Goal: Task Accomplishment & Management: Manage account settings

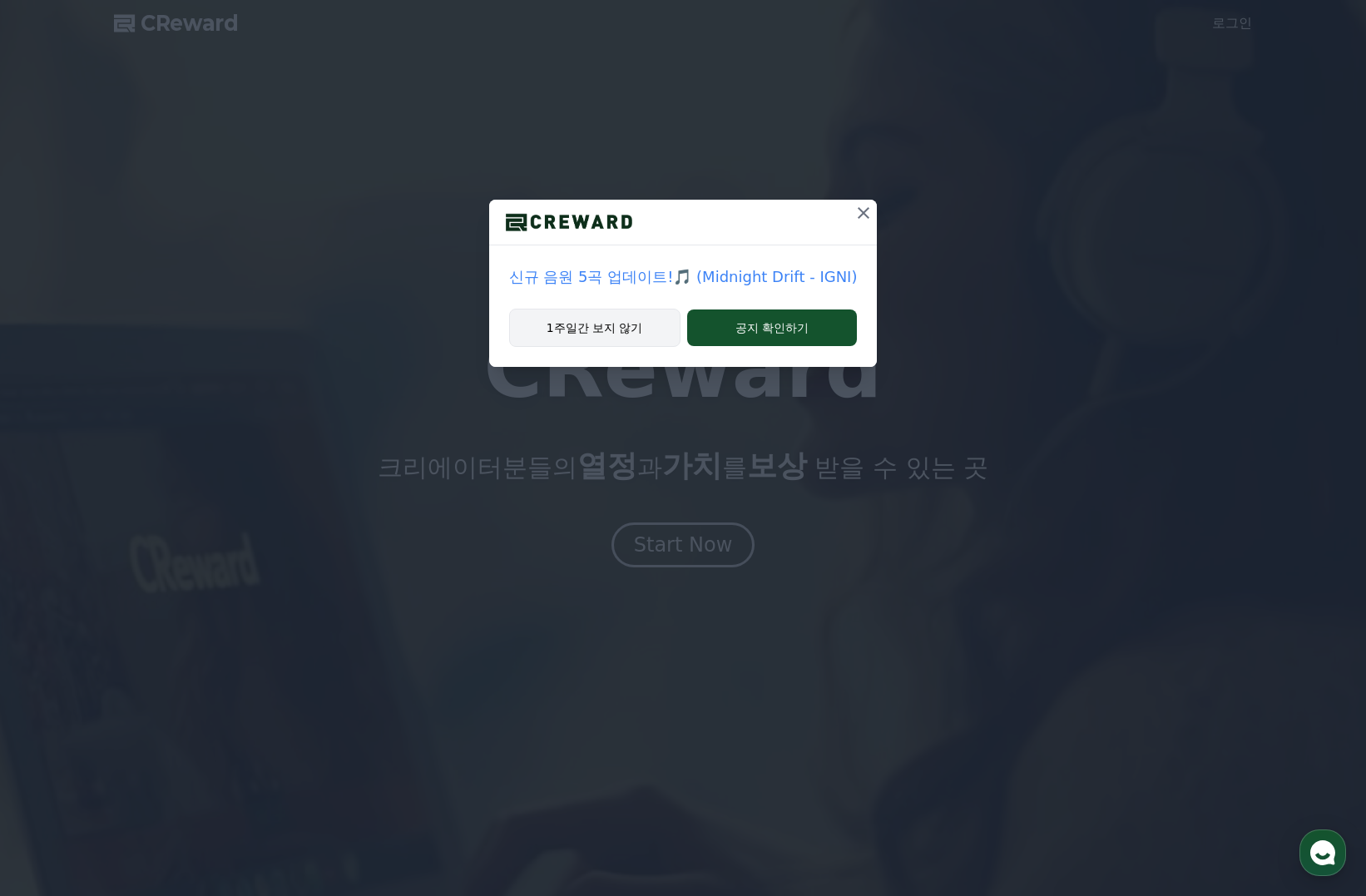
click at [633, 328] on button "1주일간 보지 않기" at bounding box center [595, 327] width 172 height 38
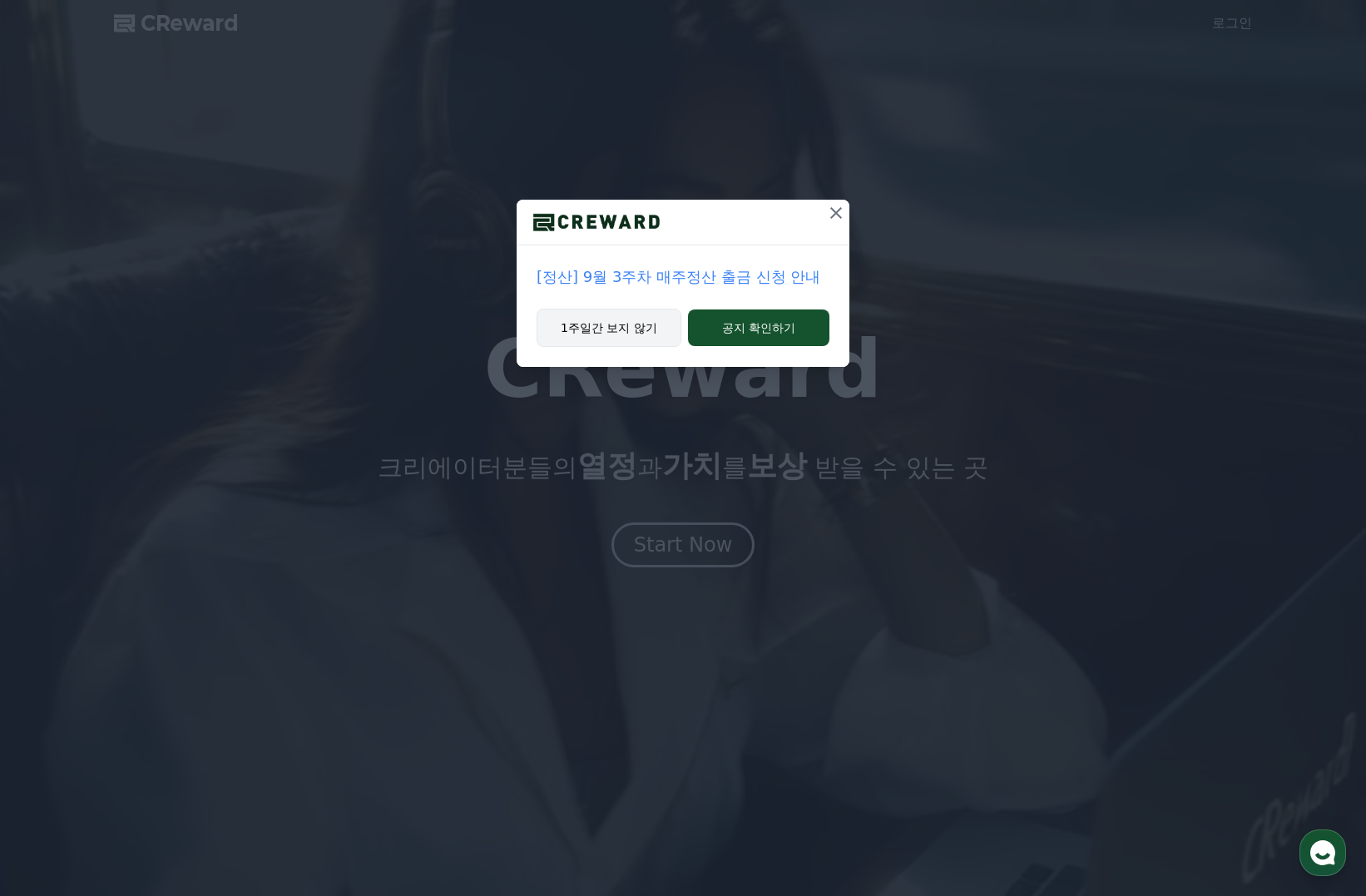
click at [645, 330] on button "1주일간 보지 않기" at bounding box center [609, 327] width 145 height 38
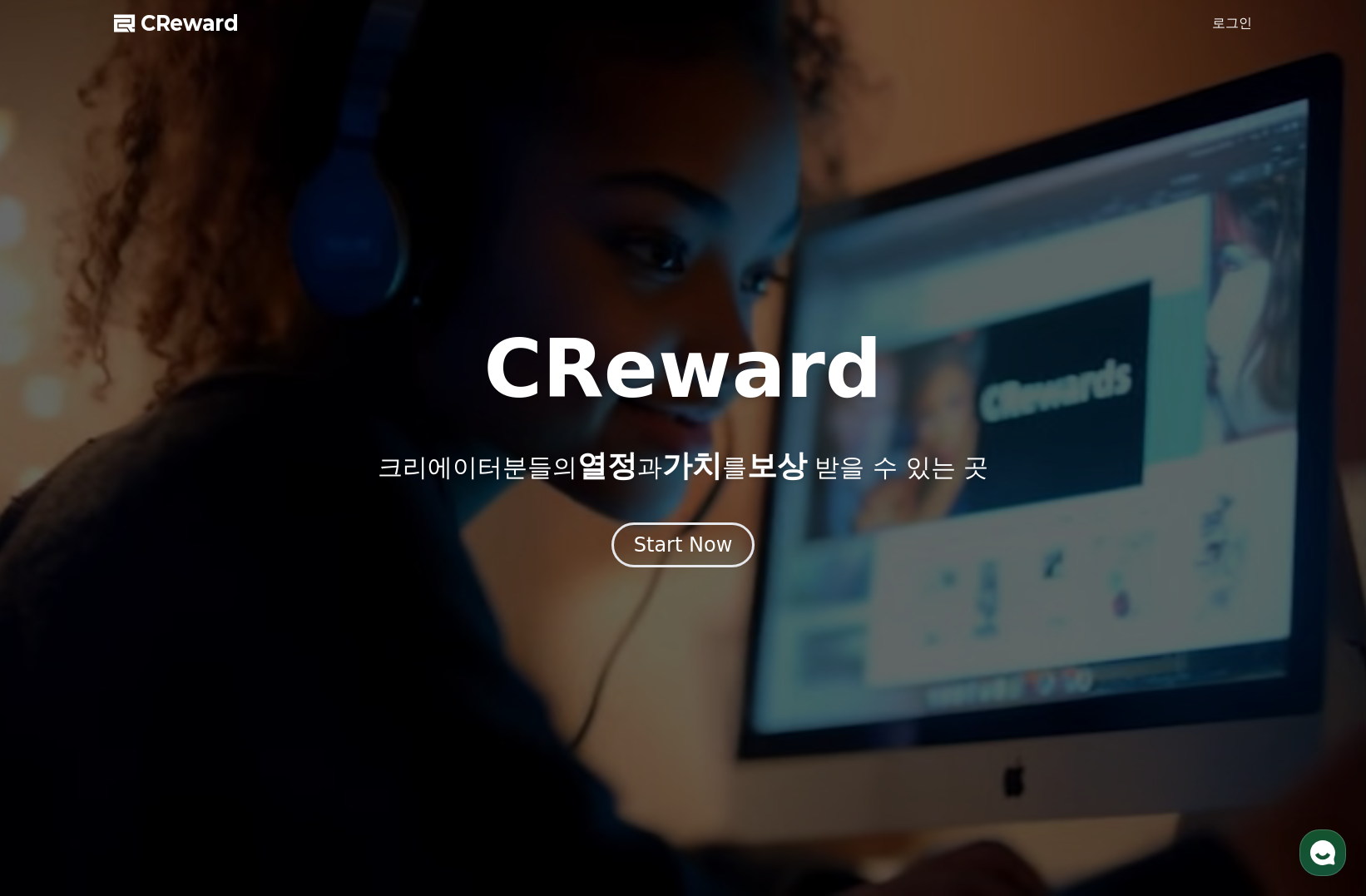
click at [1229, 23] on link "로그인" at bounding box center [1232, 23] width 40 height 20
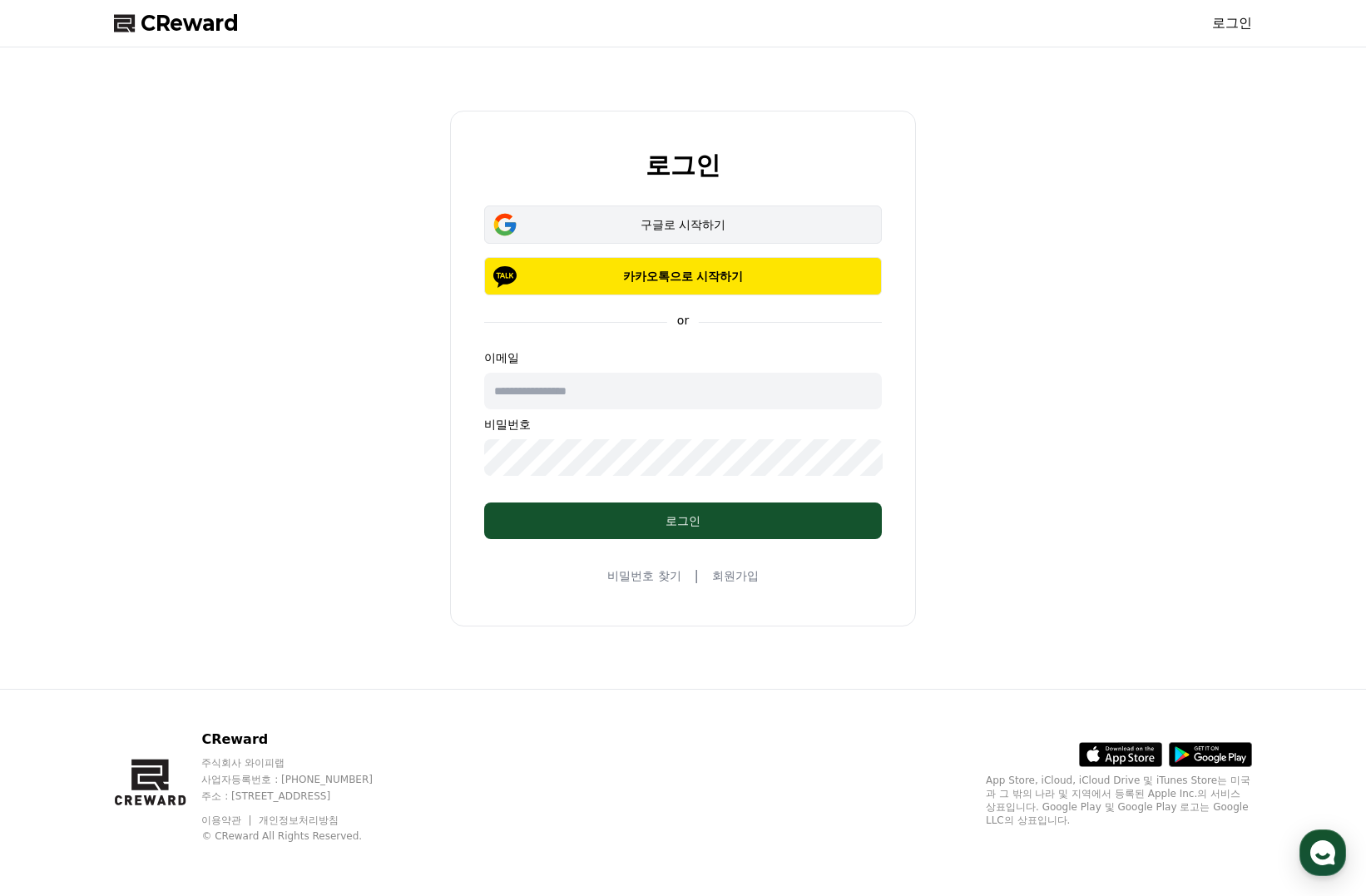
click at [704, 218] on div "구글로 시작하기" at bounding box center [683, 224] width 349 height 16
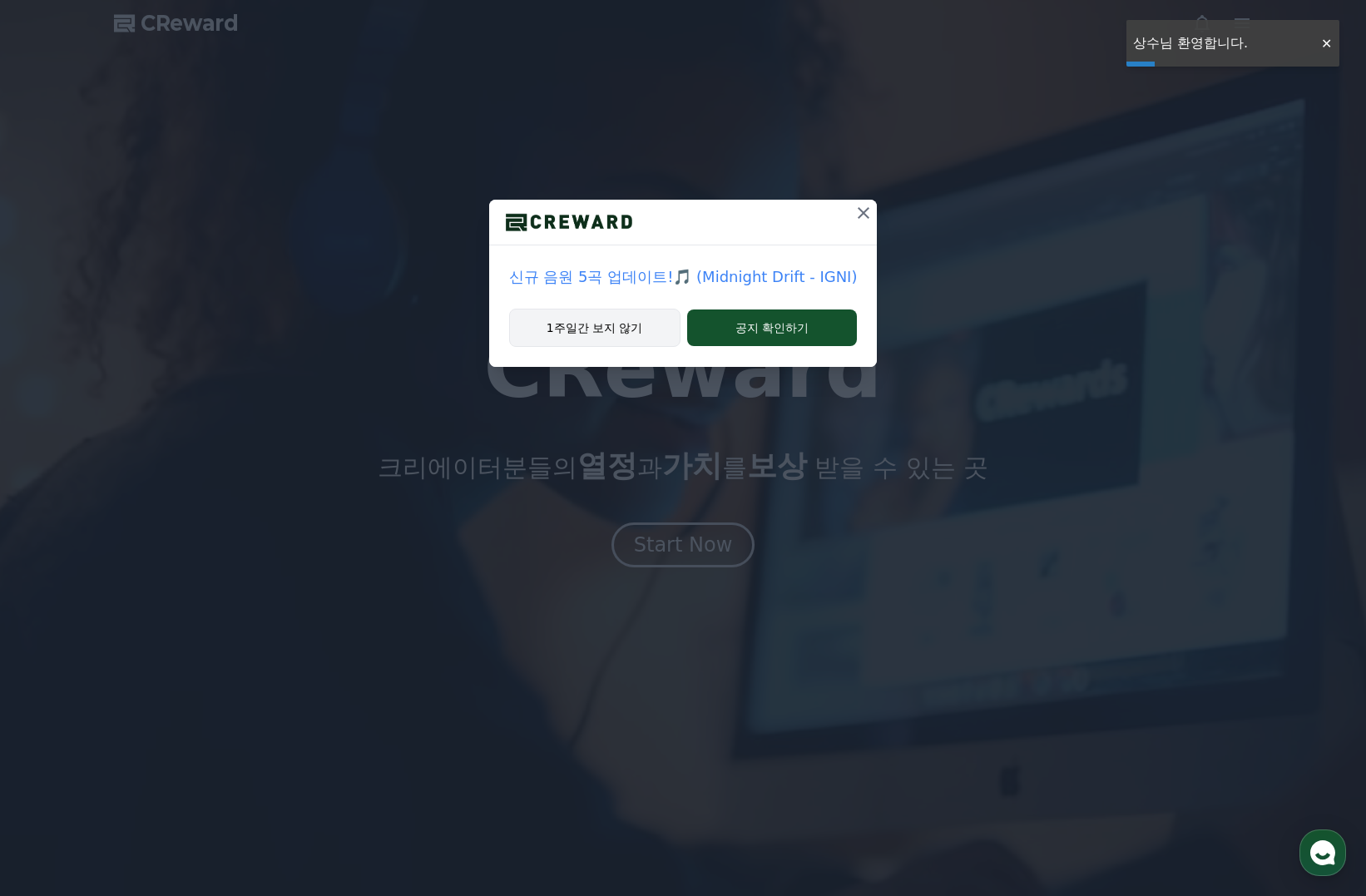
click at [638, 323] on button "1주일간 보지 않기" at bounding box center [595, 327] width 172 height 38
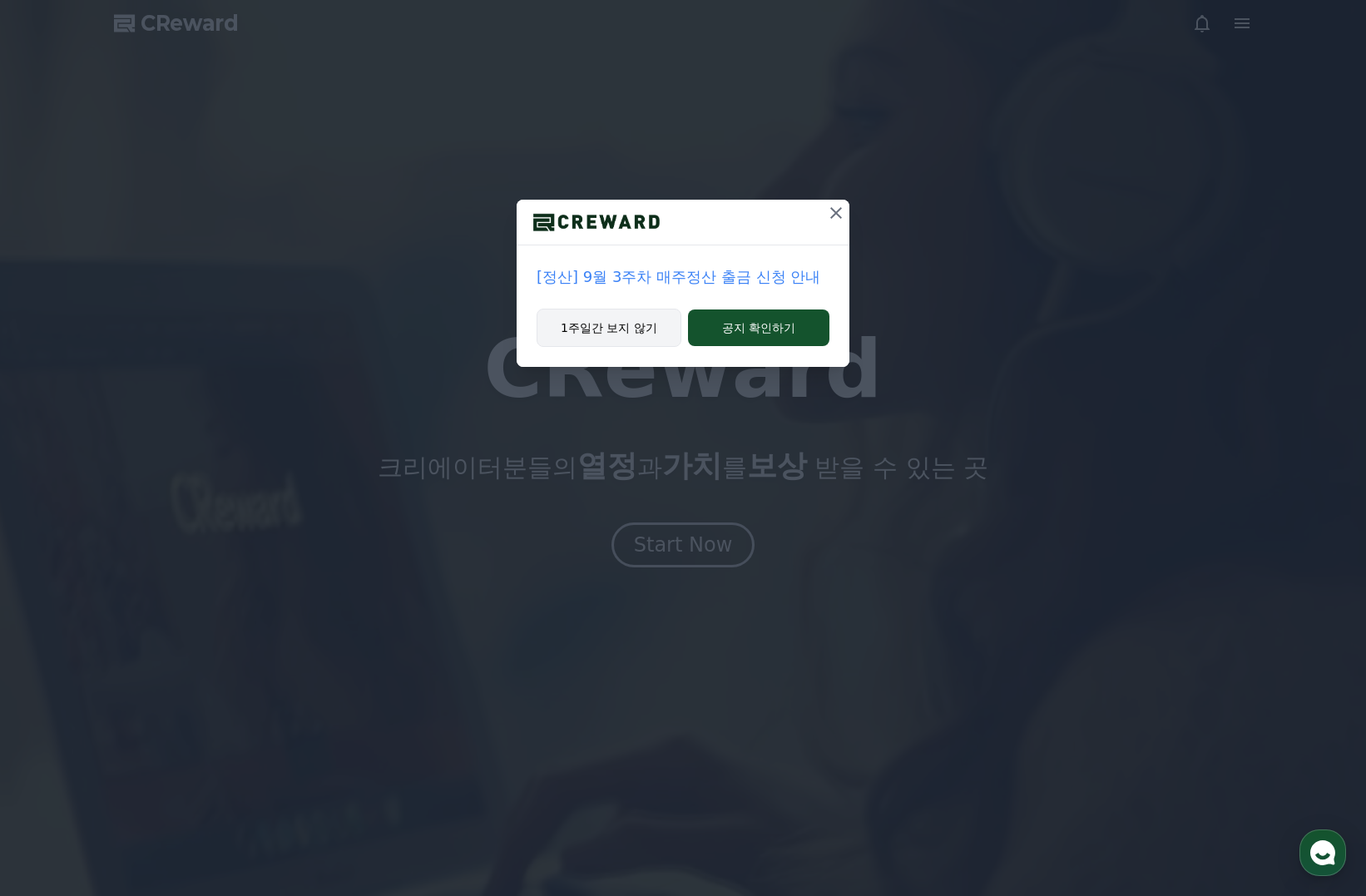
click at [652, 328] on button "1주일간 보지 않기" at bounding box center [609, 327] width 145 height 38
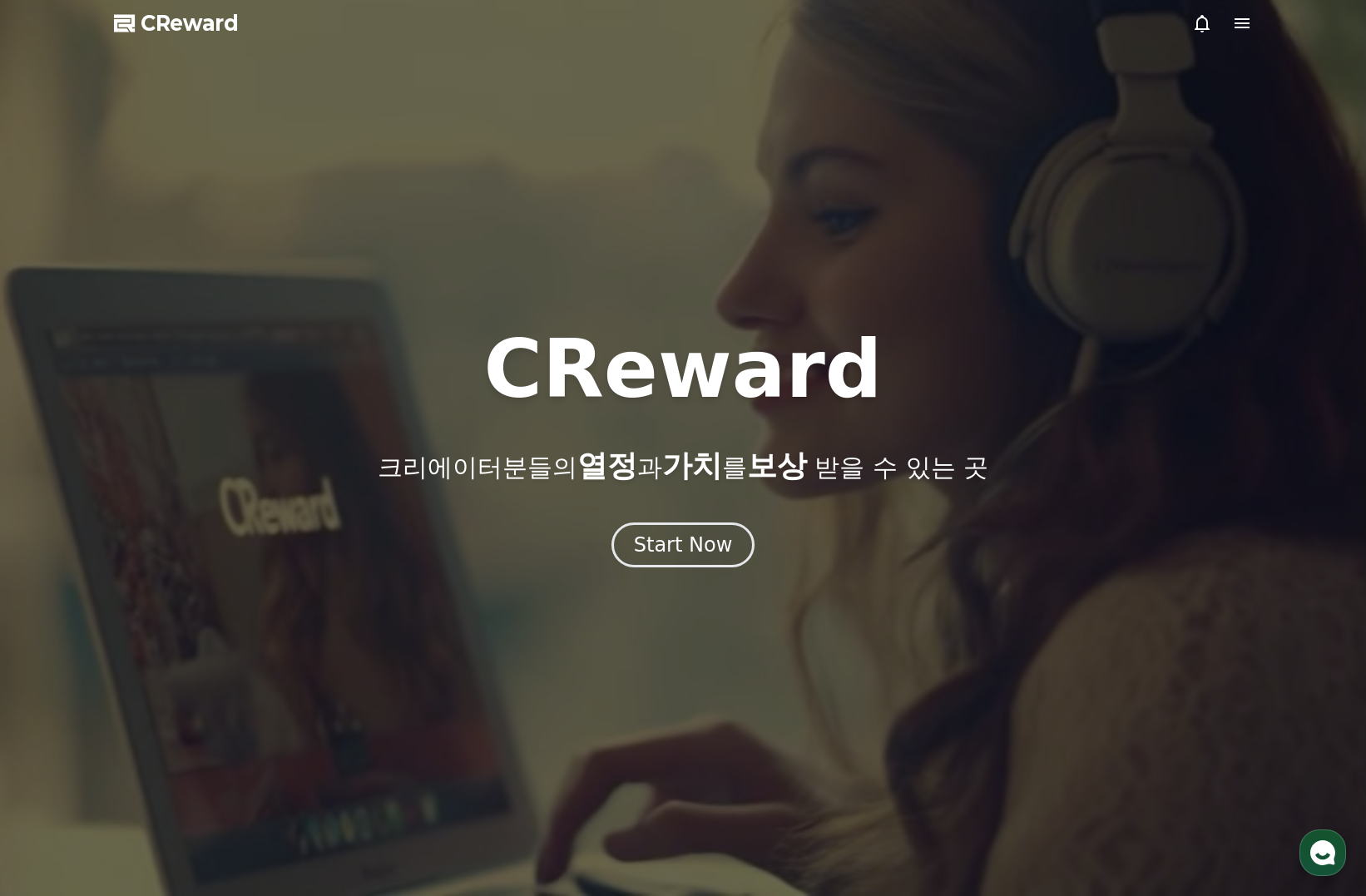
click at [633, 231] on div at bounding box center [683, 448] width 1366 height 896
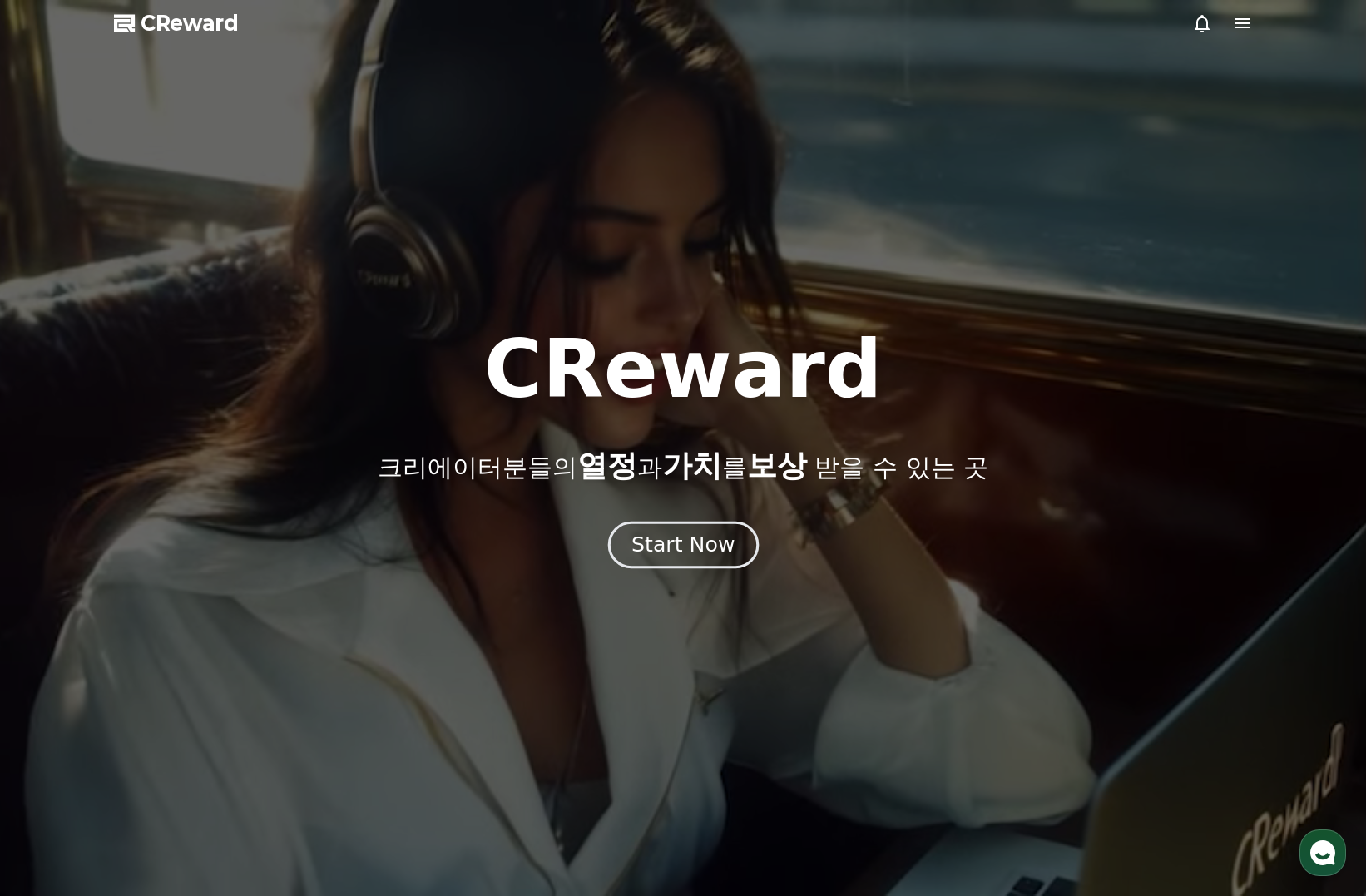
click at [711, 546] on div "Start Now" at bounding box center [683, 545] width 103 height 29
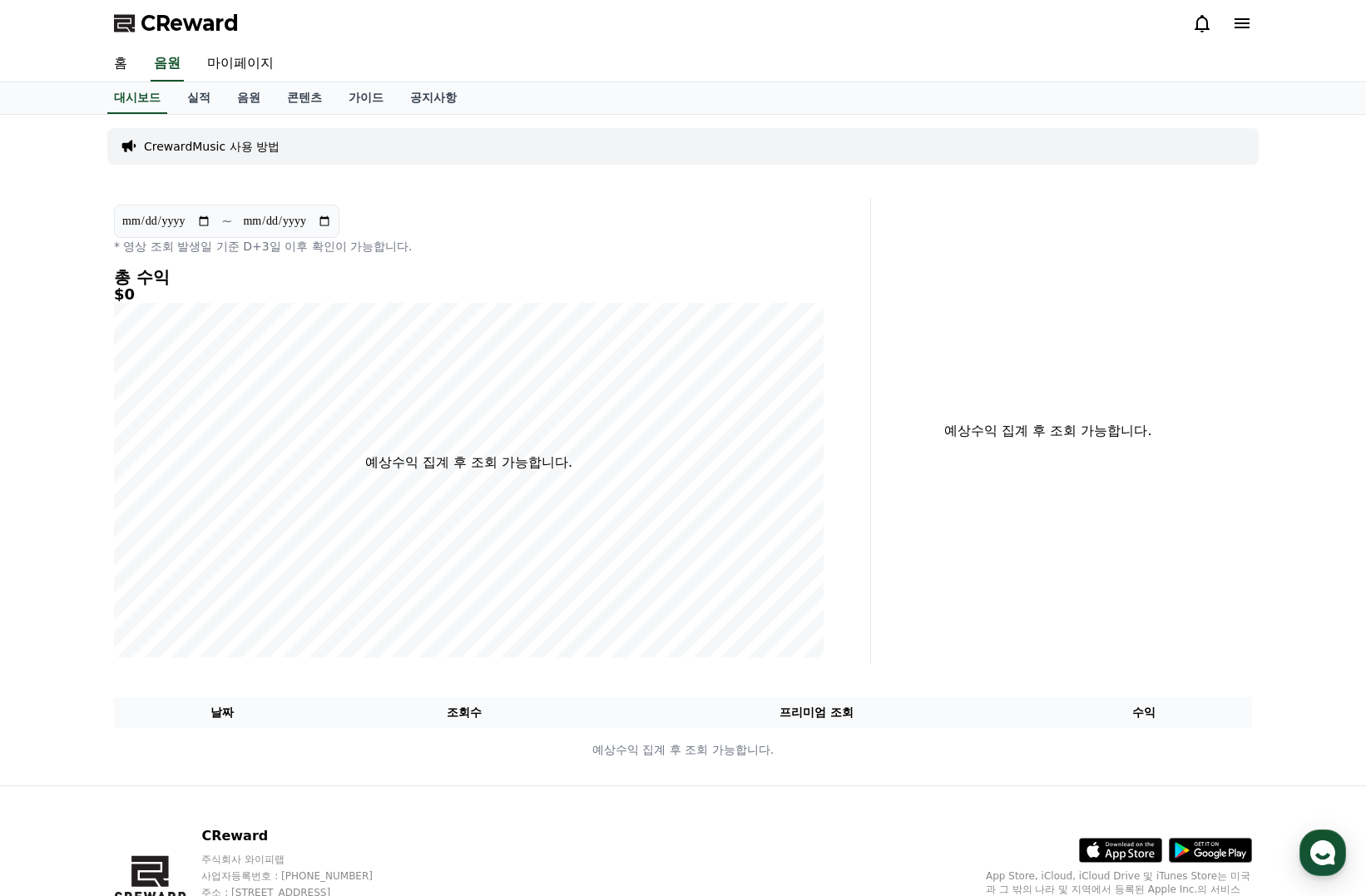
click at [315, 145] on div "CrewardMusic 사용 방법" at bounding box center [683, 146] width 1151 height 36
drag, startPoint x: 1157, startPoint y: 132, endPoint x: 371, endPoint y: 157, distance: 786.4
click at [1141, 137] on div "CrewardMusic 사용 방법" at bounding box center [683, 146] width 1151 height 36
click at [237, 151] on p "CrewardMusic 사용 방법" at bounding box center [212, 146] width 136 height 16
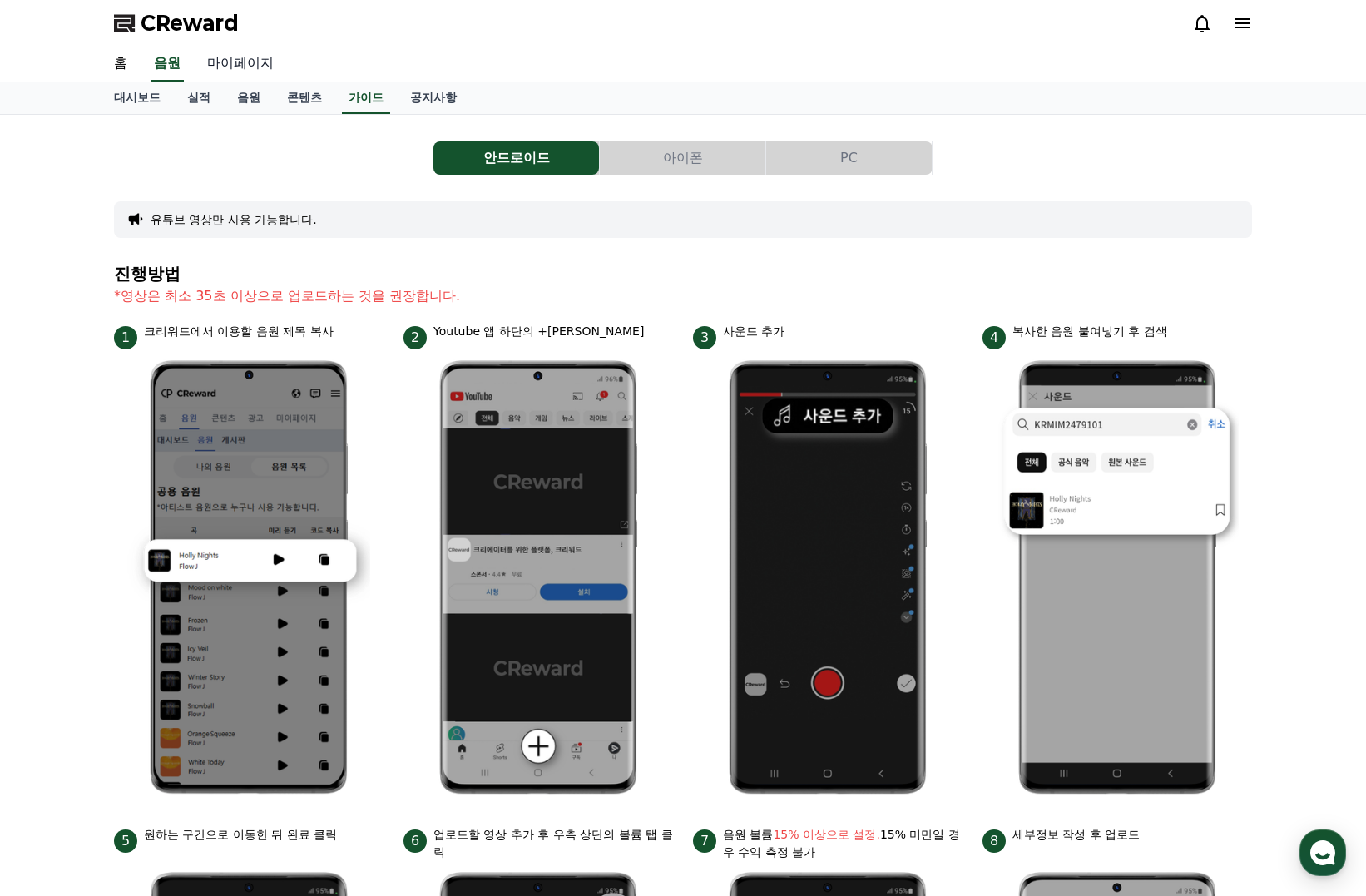
click at [237, 62] on link "마이페이지" at bounding box center [241, 64] width 94 height 35
select select "**********"
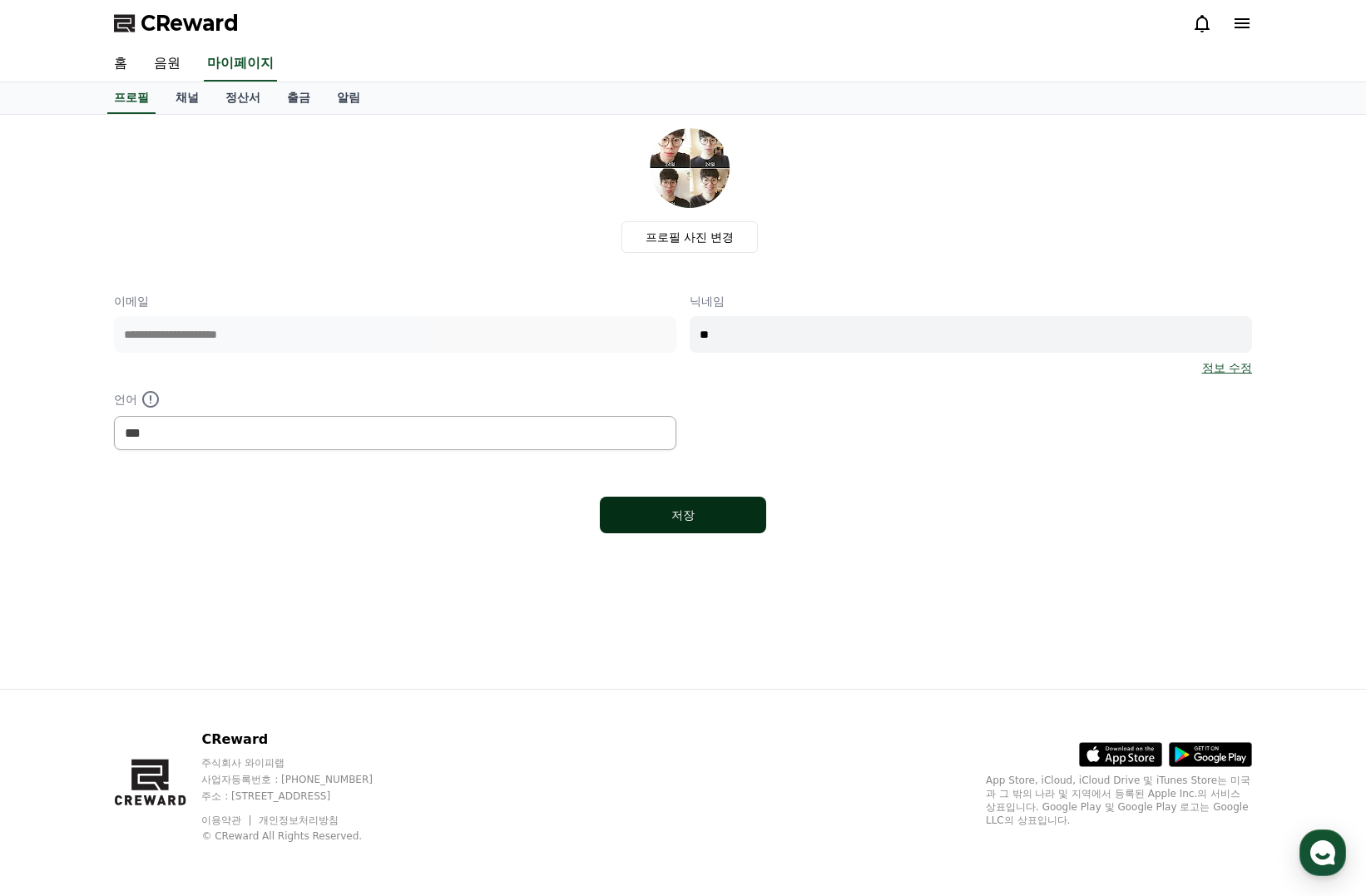
click at [702, 519] on div "저장" at bounding box center [683, 514] width 100 height 16
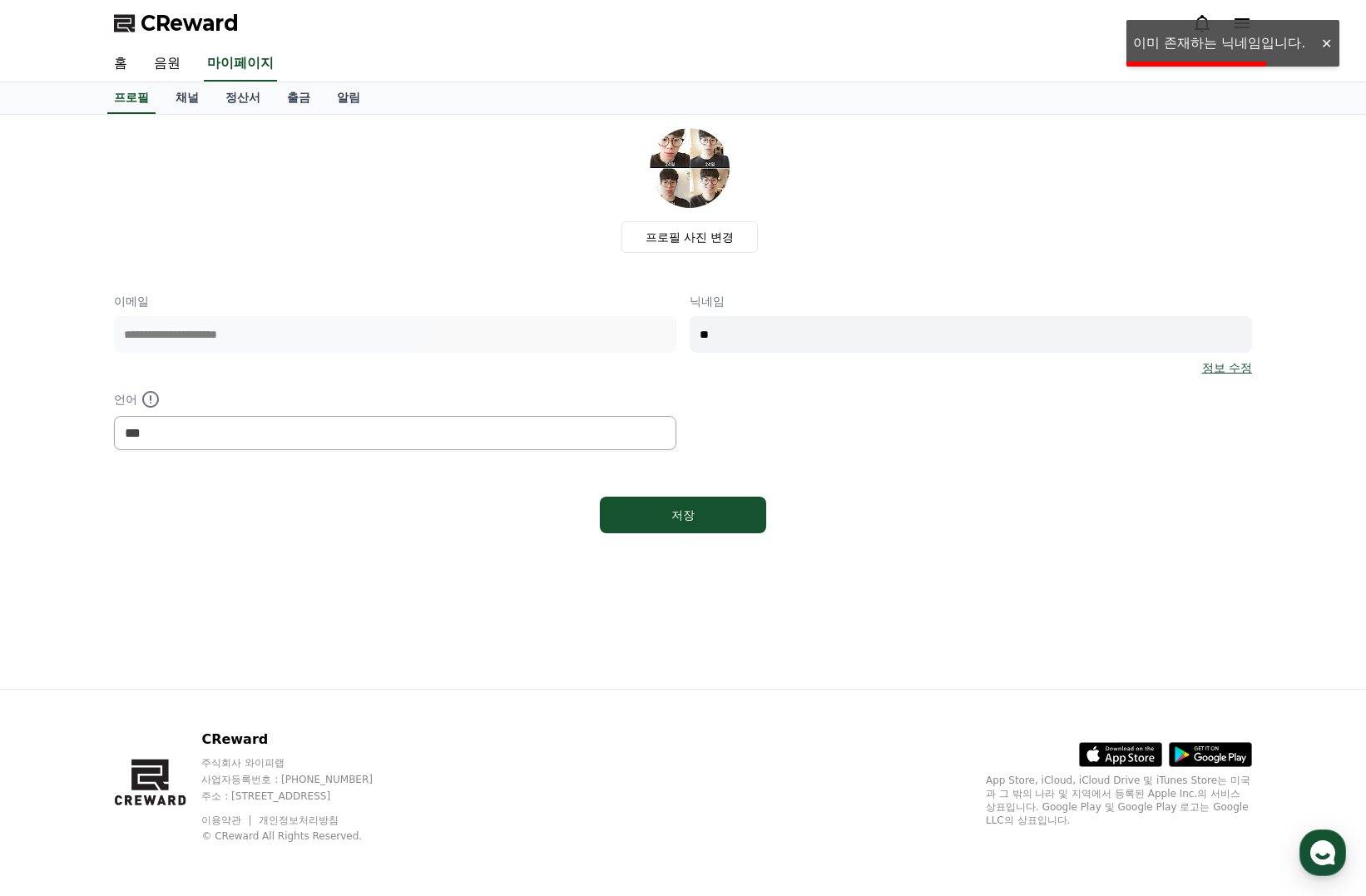
click at [747, 328] on input "**" at bounding box center [971, 334] width 562 height 36
type input "*"
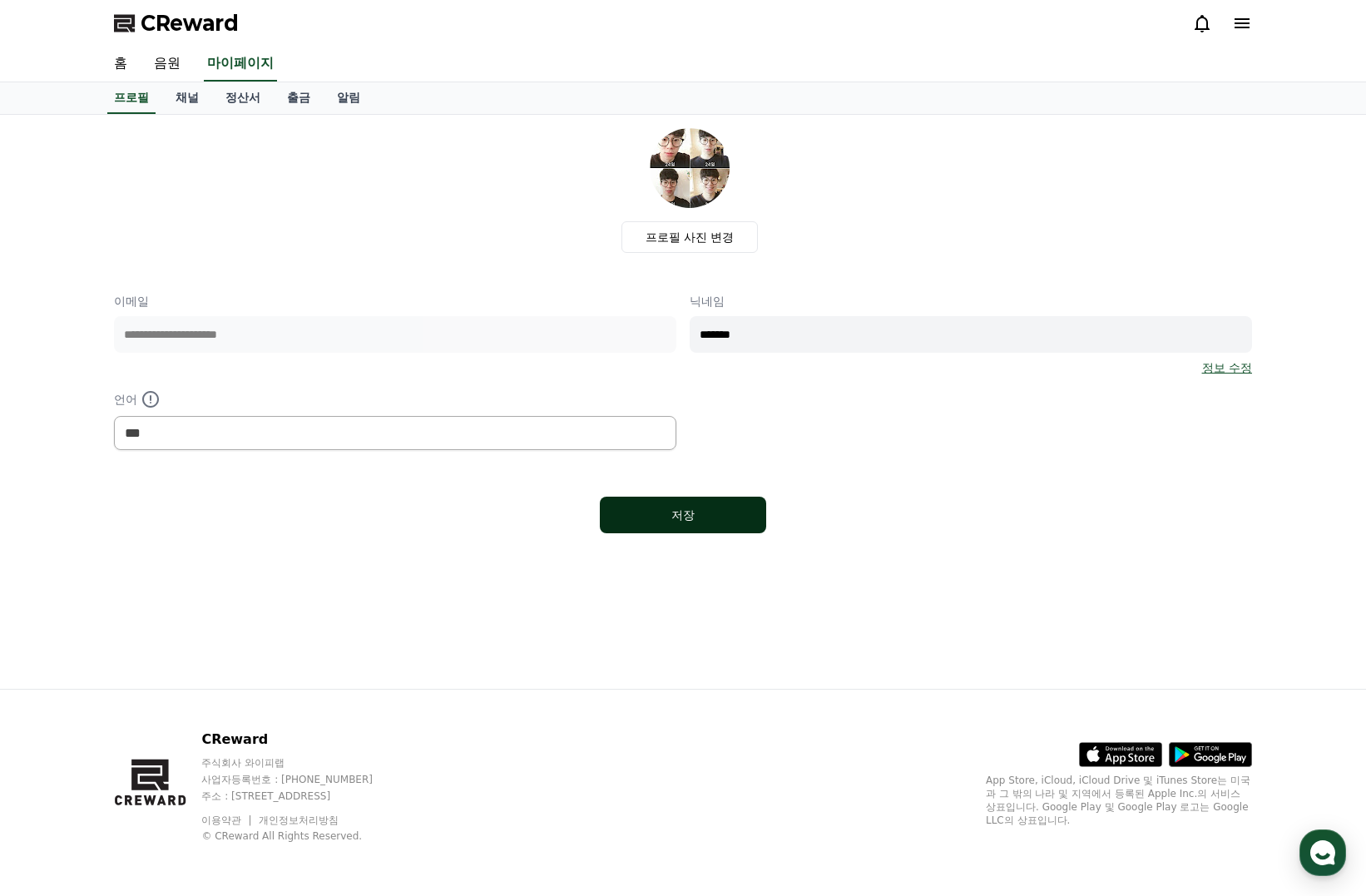
type input "*******"
click at [678, 503] on button "저장" at bounding box center [683, 514] width 166 height 36
select select "**********"
click at [188, 94] on link "채널" at bounding box center [187, 97] width 50 height 31
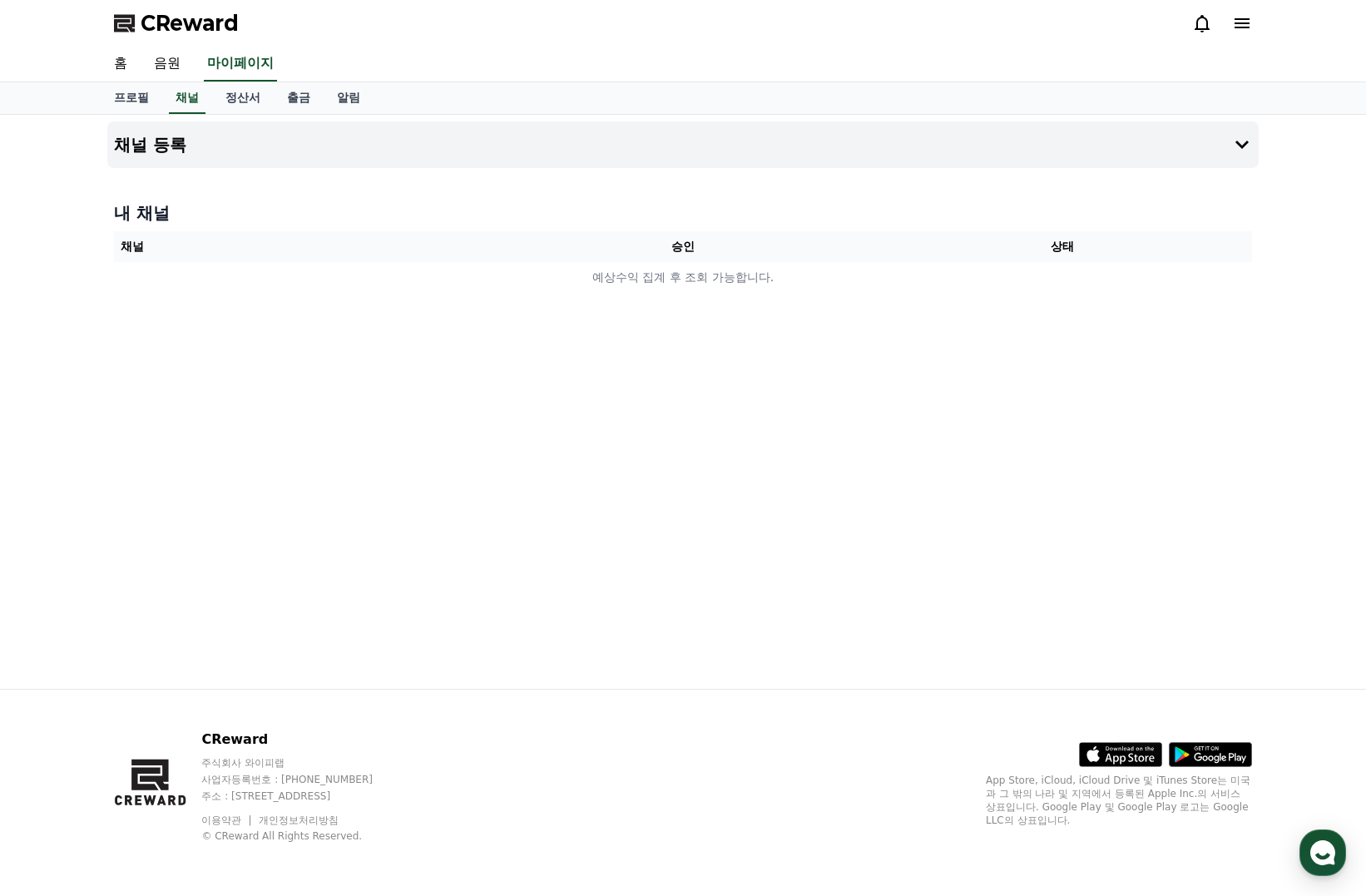
click at [931, 398] on div "채널 등록 내 채널 채널 승인 상태 예상수익 집계 후 조회 가능합니다." at bounding box center [683, 401] width 1165 height 573
click at [172, 159] on button "채널 등록" at bounding box center [683, 144] width 1151 height 47
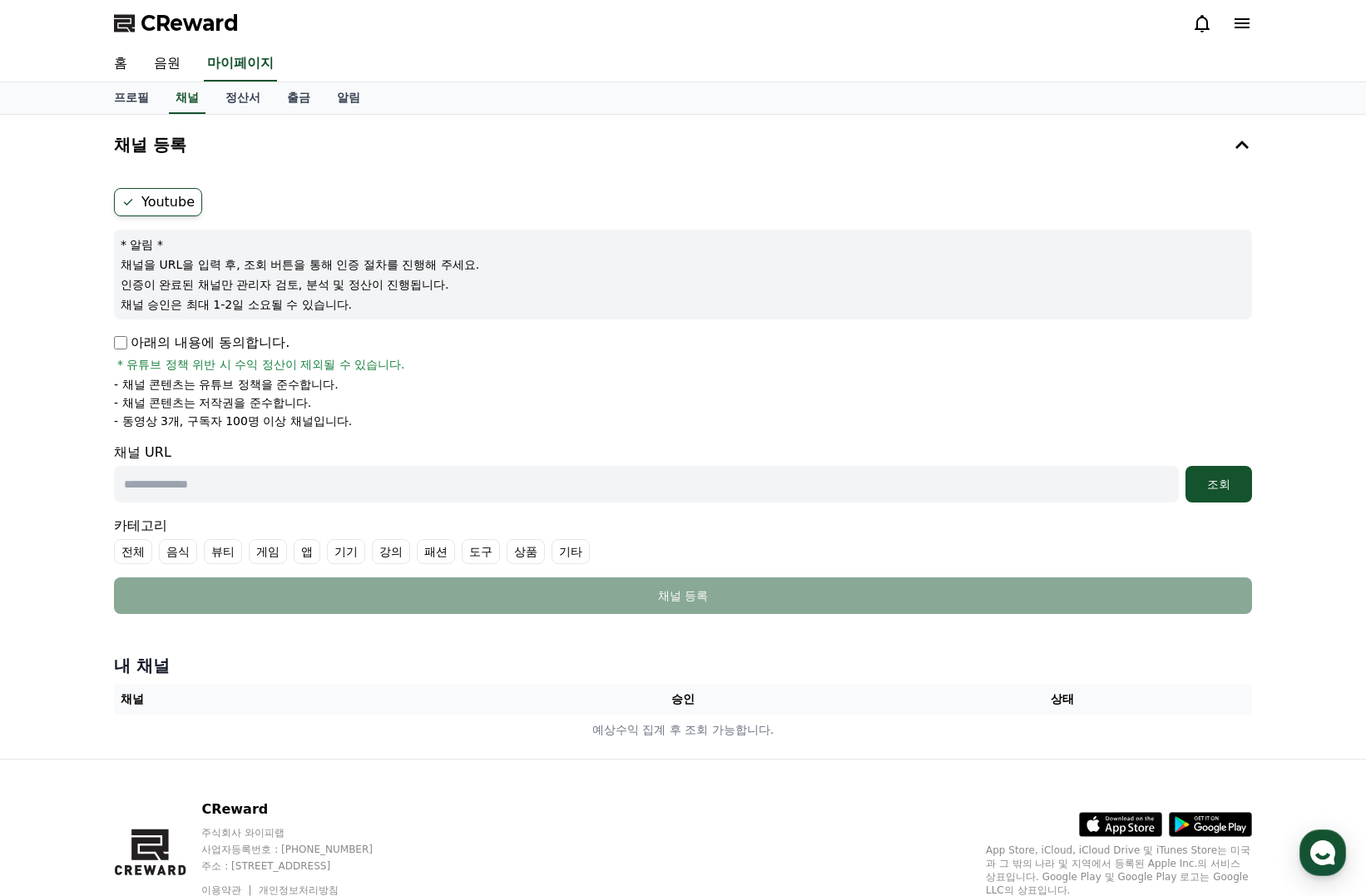
click at [123, 350] on p "아래의 내용에 동의합니다." at bounding box center [201, 343] width 176 height 20
click at [269, 483] on input "text" at bounding box center [646, 484] width 1065 height 36
paste input "**********"
type input "**********"
click at [1212, 495] on button "조회" at bounding box center [1219, 484] width 67 height 36
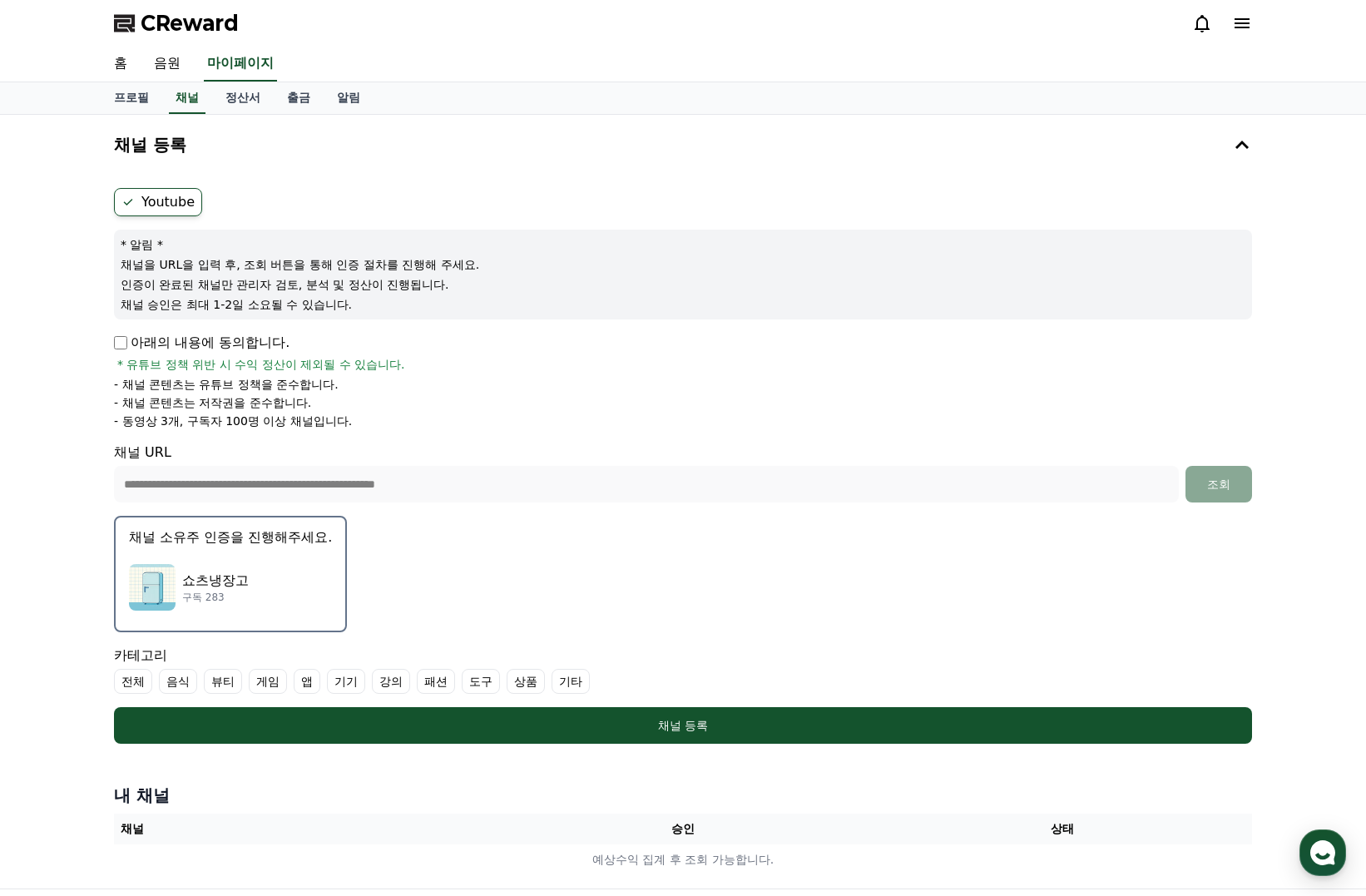
click at [170, 198] on label "Youtube" at bounding box center [158, 202] width 88 height 29
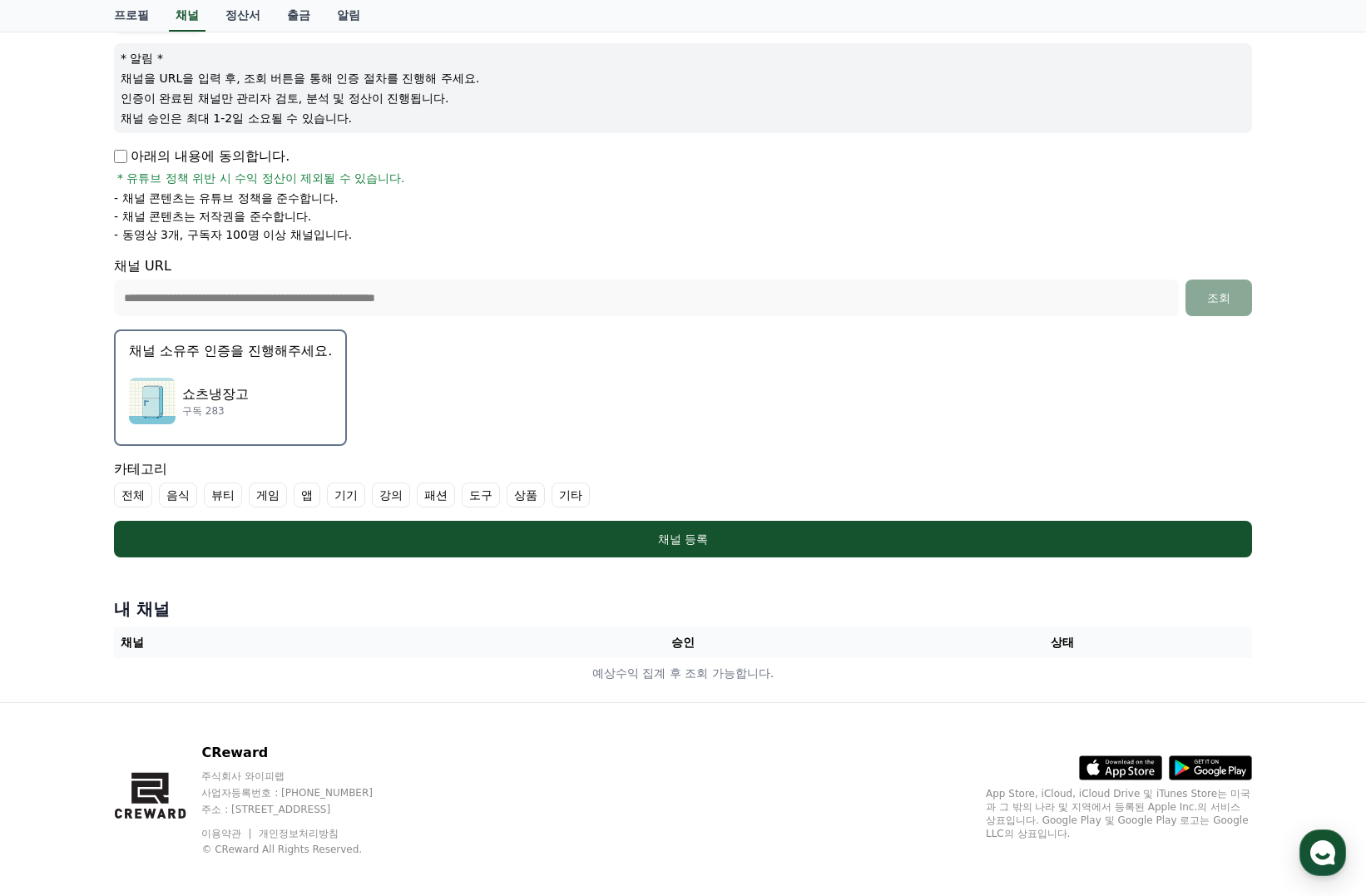
scroll to position [198, 0]
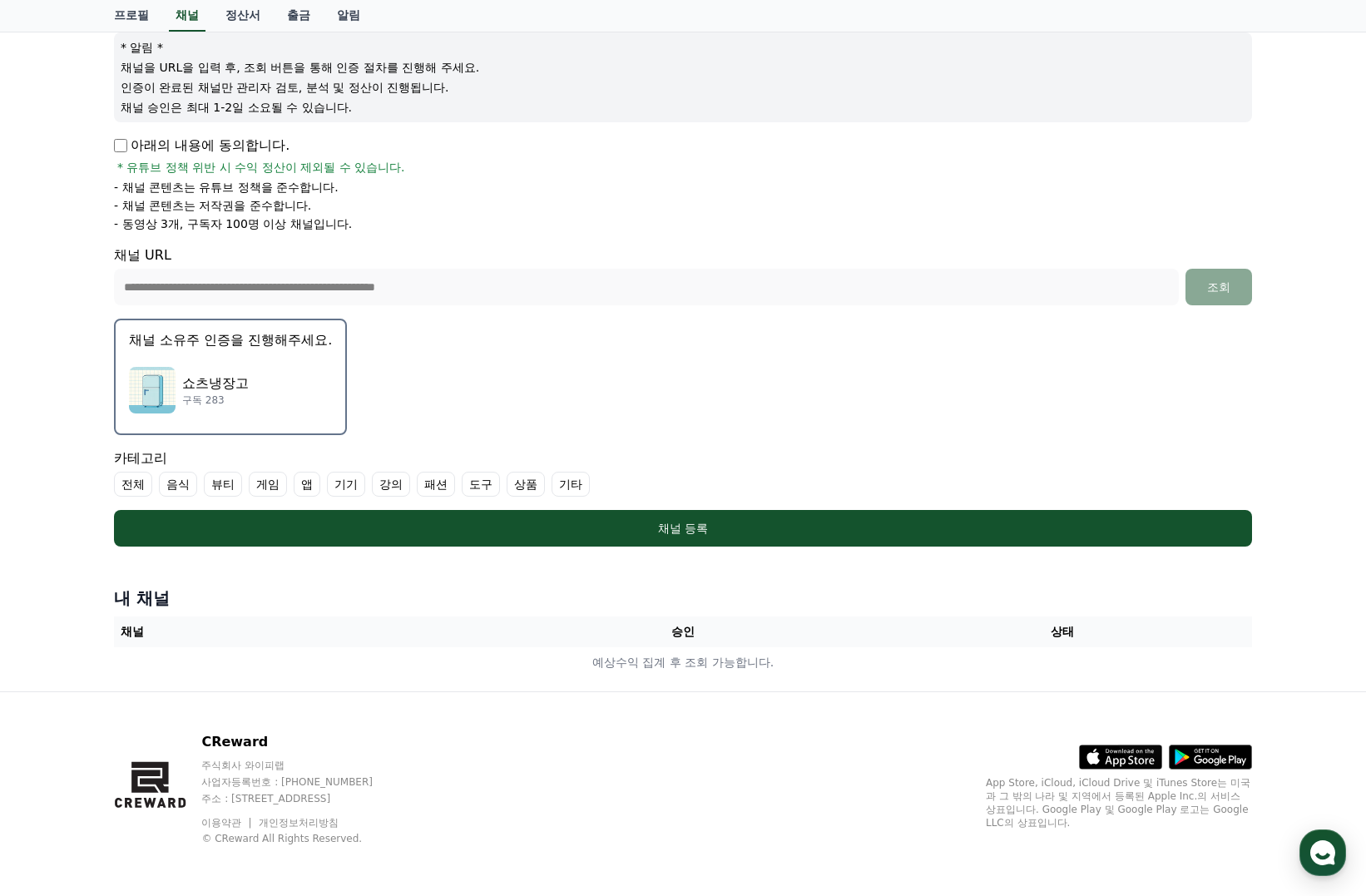
click at [571, 485] on label "기타" at bounding box center [571, 484] width 38 height 25
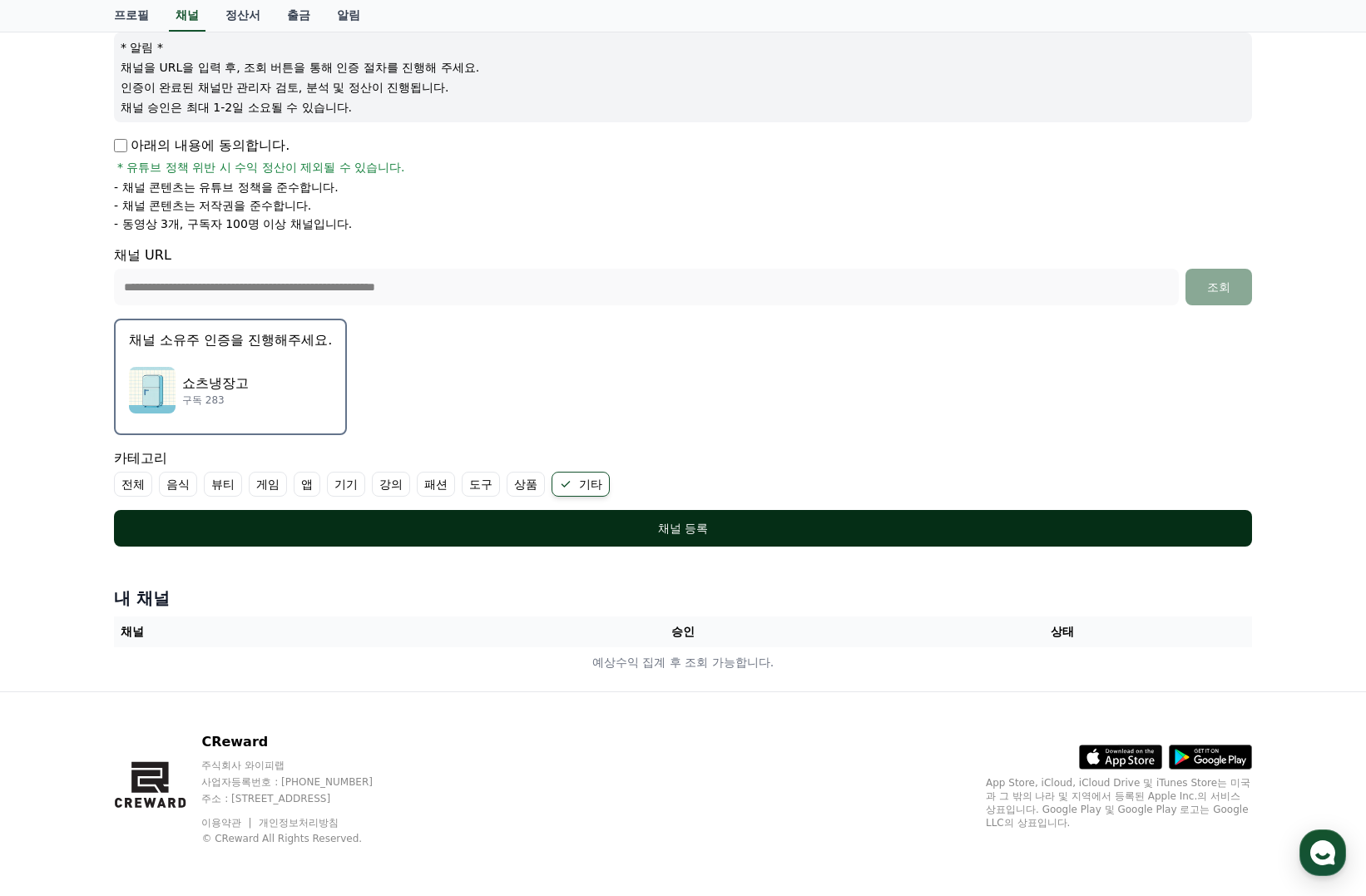
click at [680, 526] on div "채널 등록" at bounding box center [683, 528] width 1072 height 16
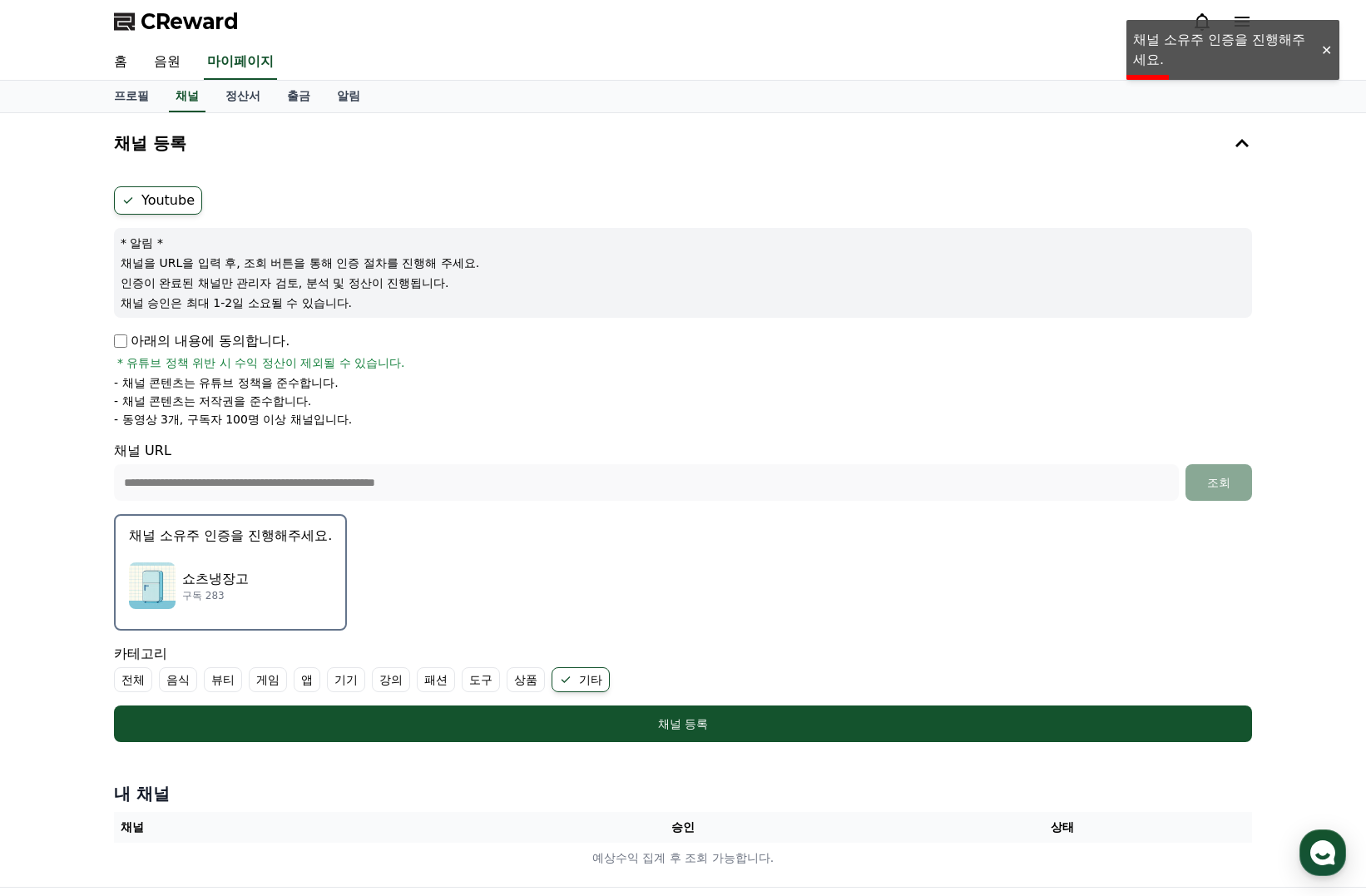
scroll to position [0, 0]
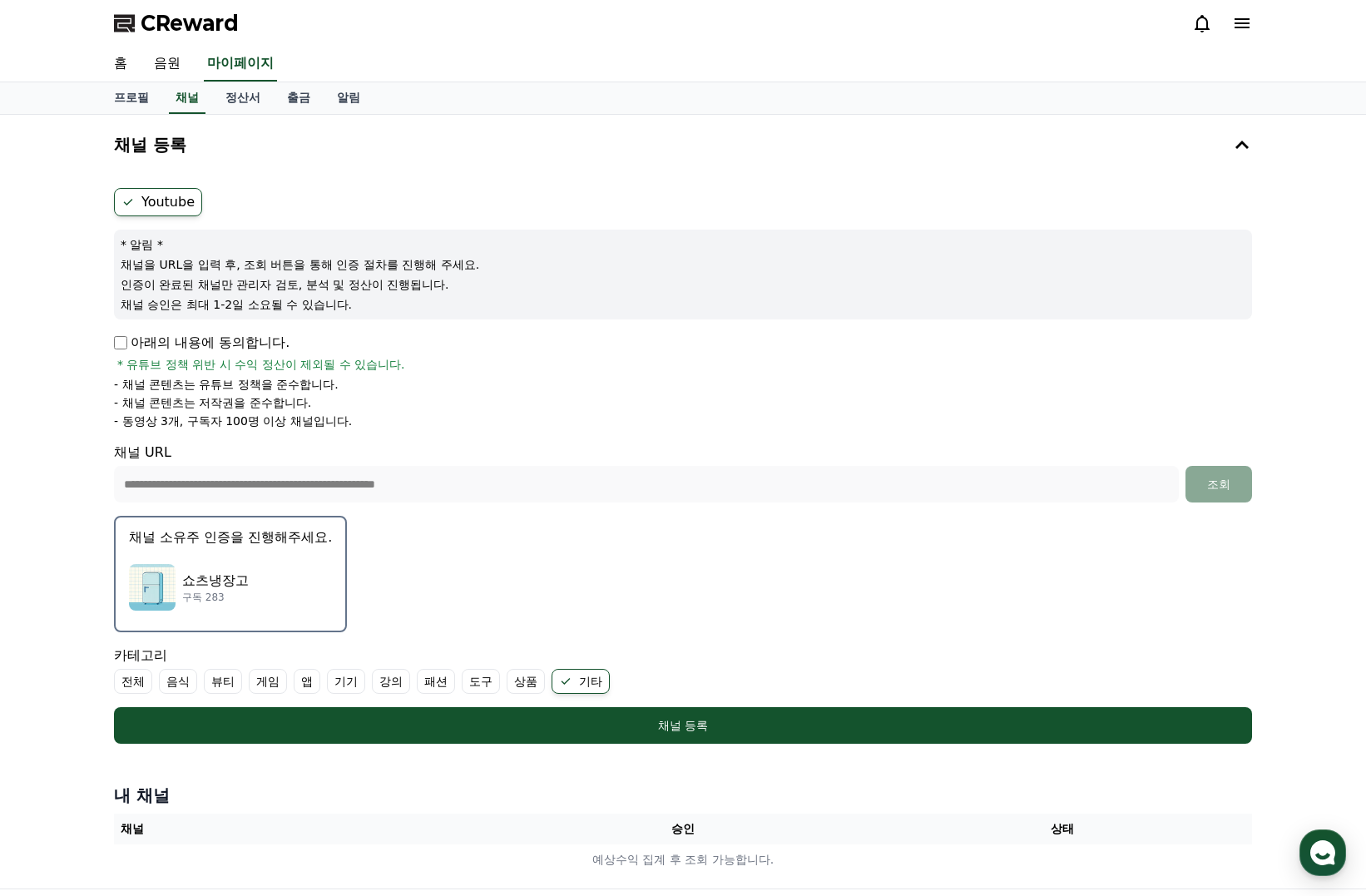
click at [283, 573] on div "쇼츠냉장고 구독 283" at bounding box center [230, 588] width 203 height 67
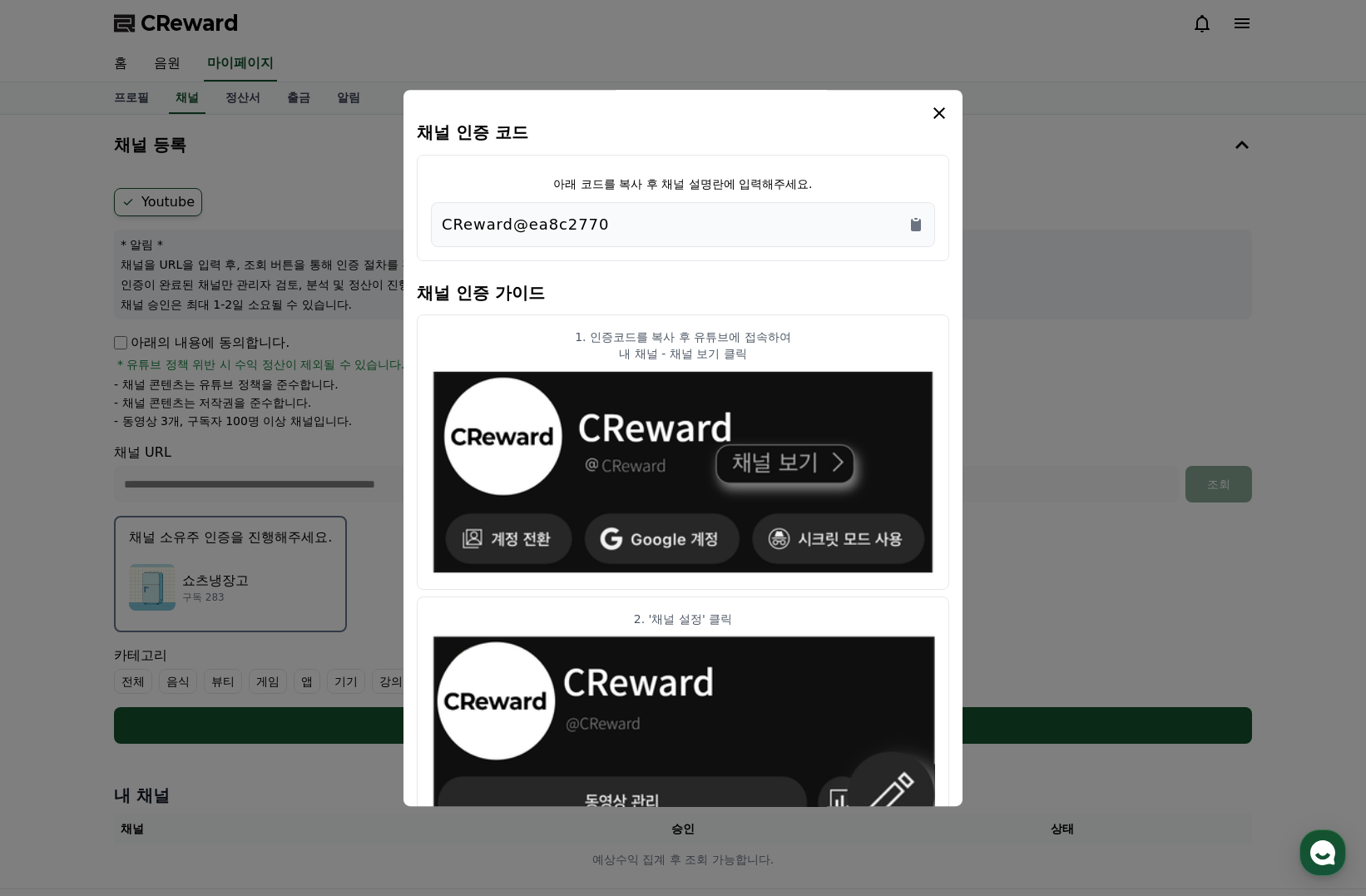
click at [811, 226] on div "CReward@ea8c2770" at bounding box center [683, 224] width 483 height 23
click at [925, 219] on div "CReward@ea8c2770" at bounding box center [683, 224] width 504 height 45
click at [920, 221] on icon "Copy to clipboard" at bounding box center [916, 224] width 10 height 12
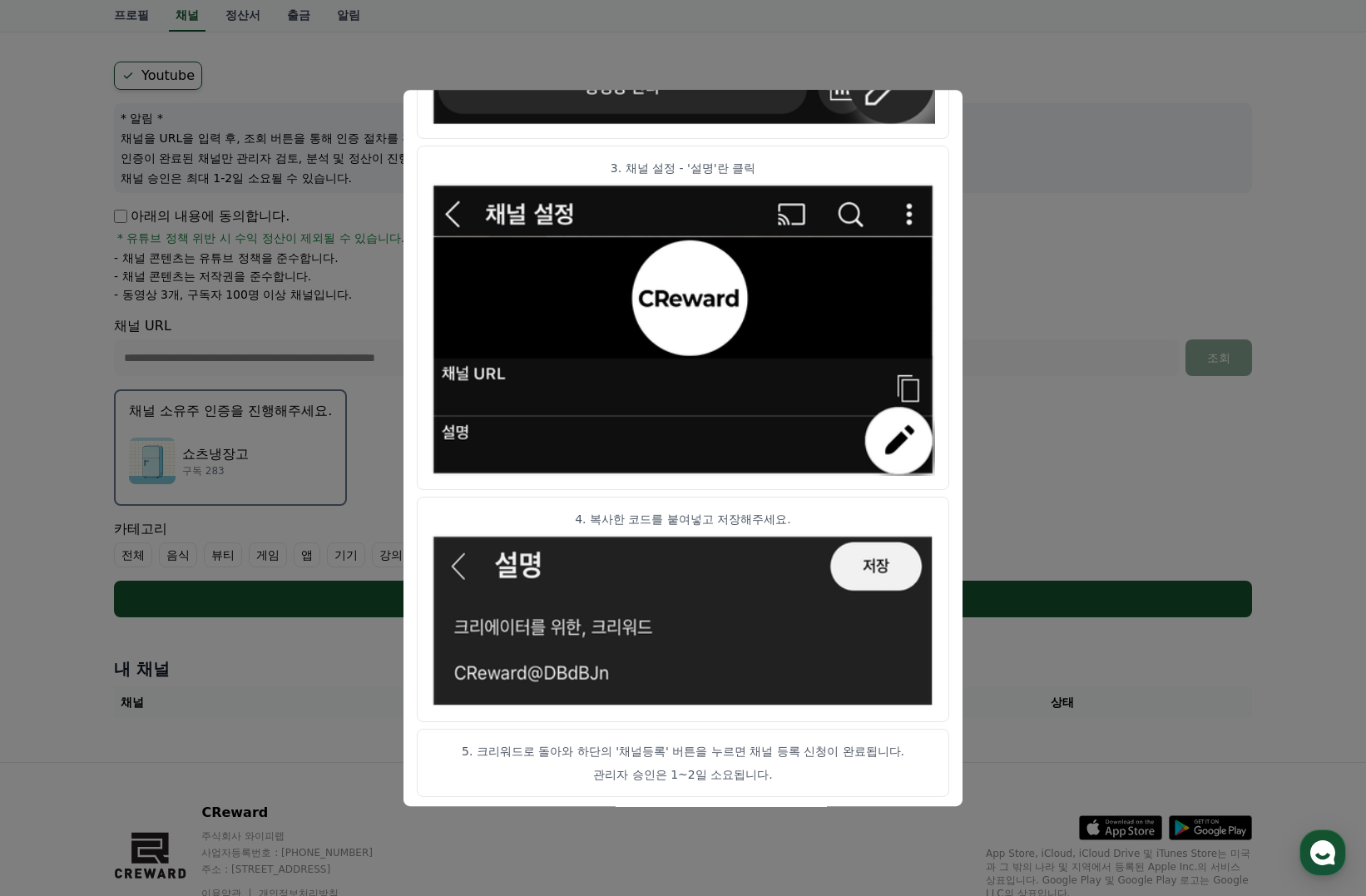
scroll to position [198, 0]
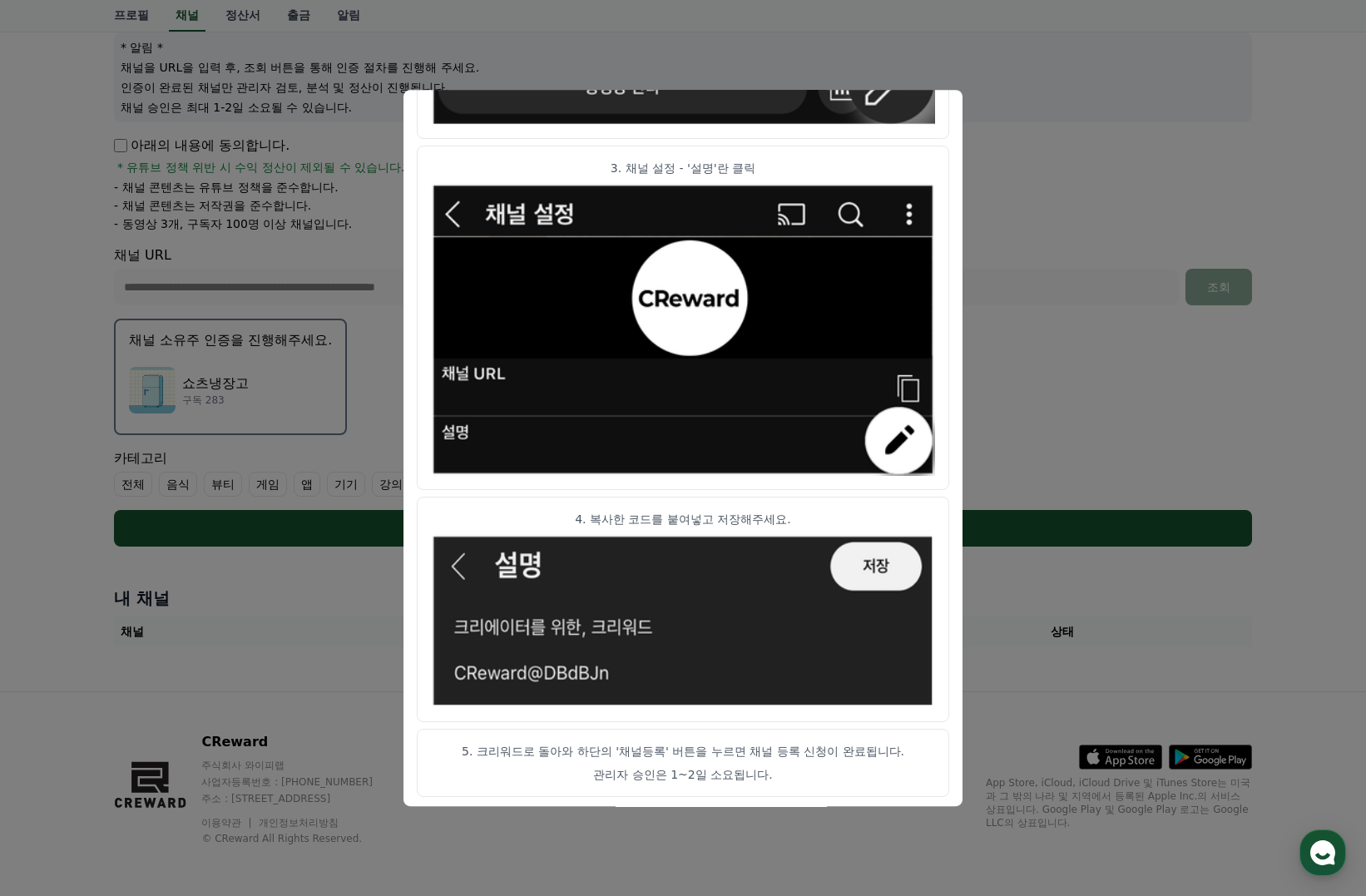
click at [747, 751] on p "5. 크리워드로 돌아와 하단의 '채널등록' 버튼을 누르면 채널 등록 신청이 완료됩니다." at bounding box center [683, 750] width 504 height 16
click at [1025, 260] on button "close modal" at bounding box center [683, 448] width 1366 height 896
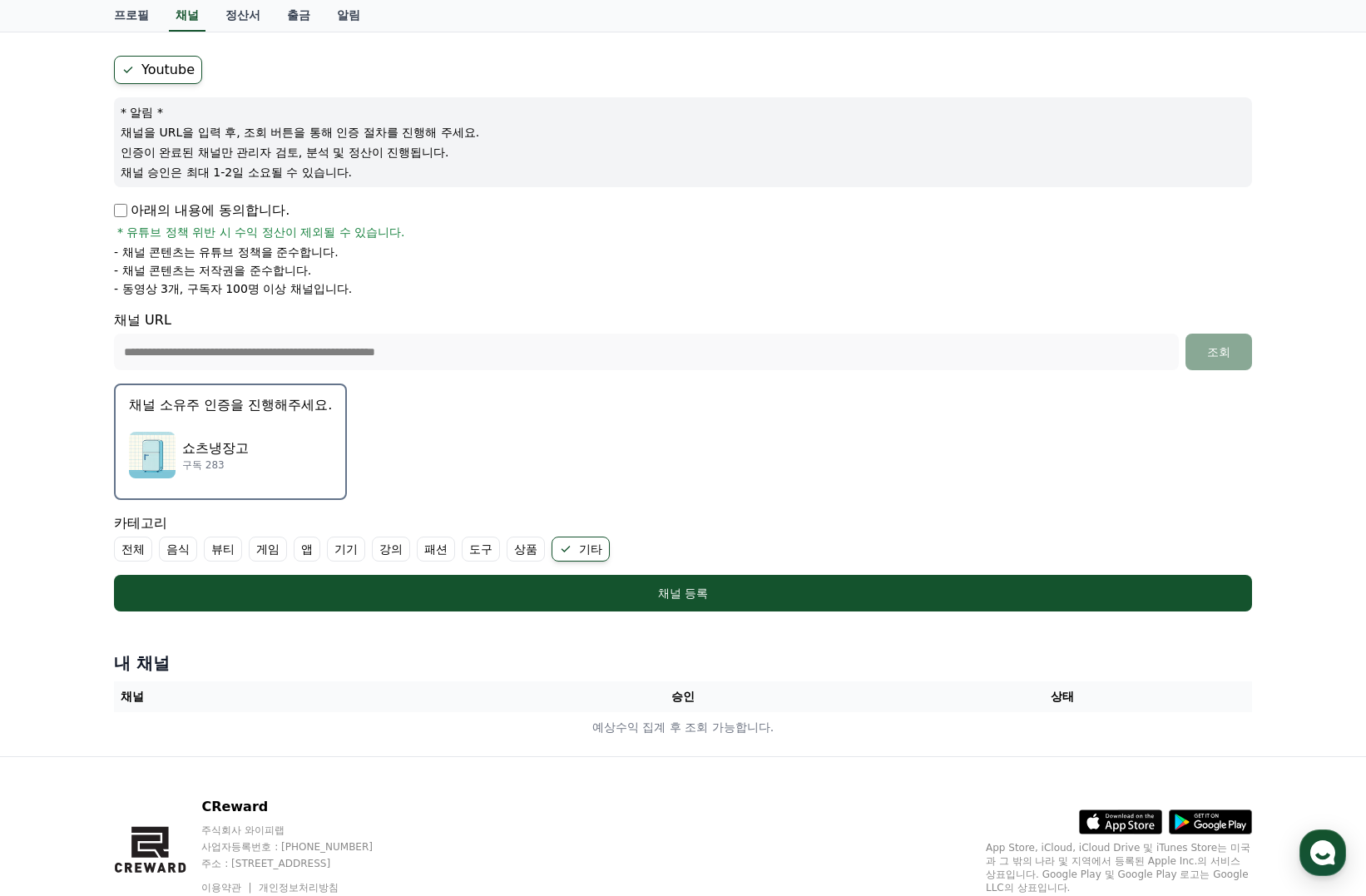
scroll to position [31, 0]
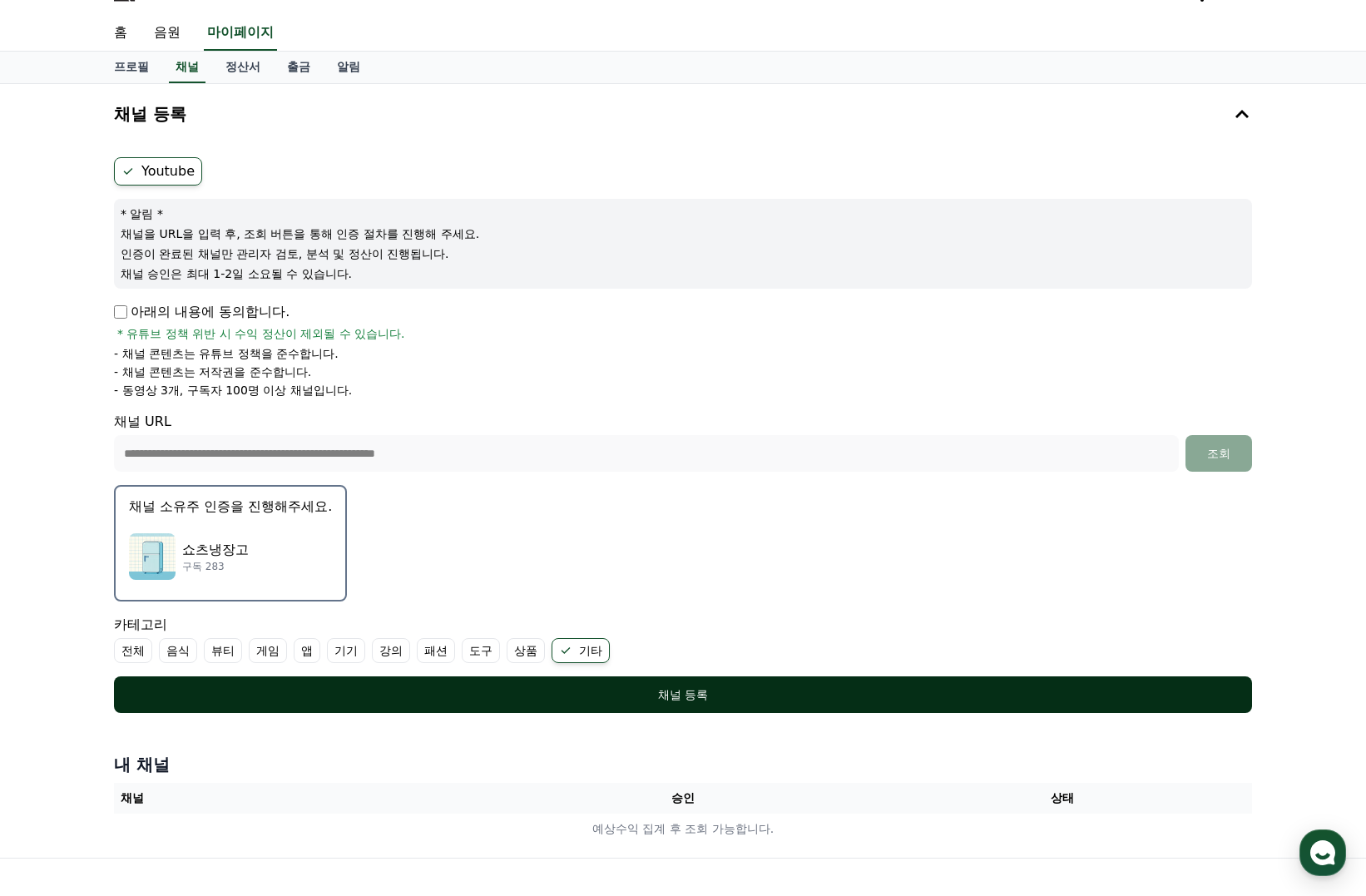
click at [727, 698] on div "채널 등록" at bounding box center [683, 694] width 1072 height 16
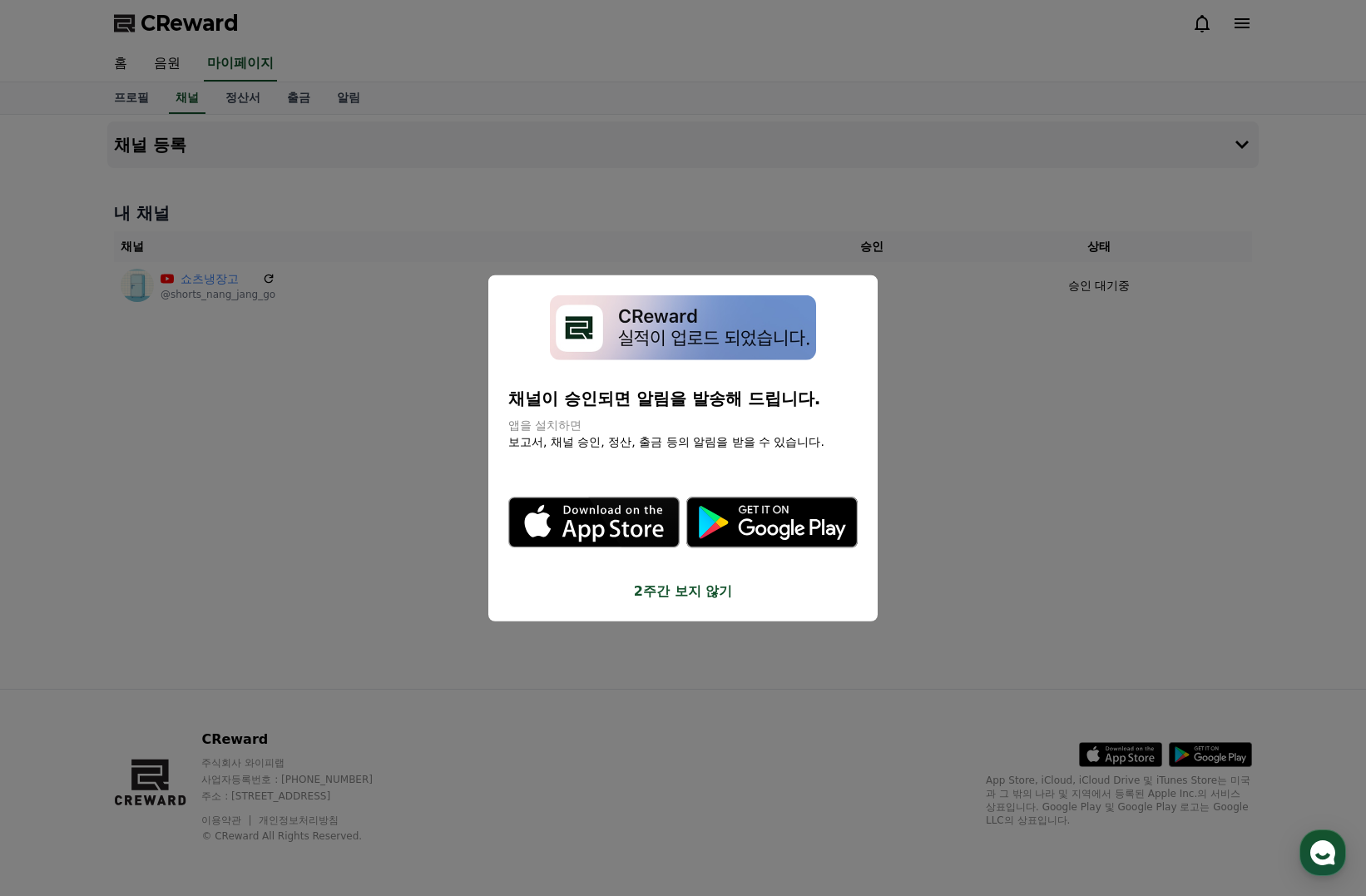
click at [685, 593] on button "2주간 보지 않기" at bounding box center [683, 591] width 349 height 20
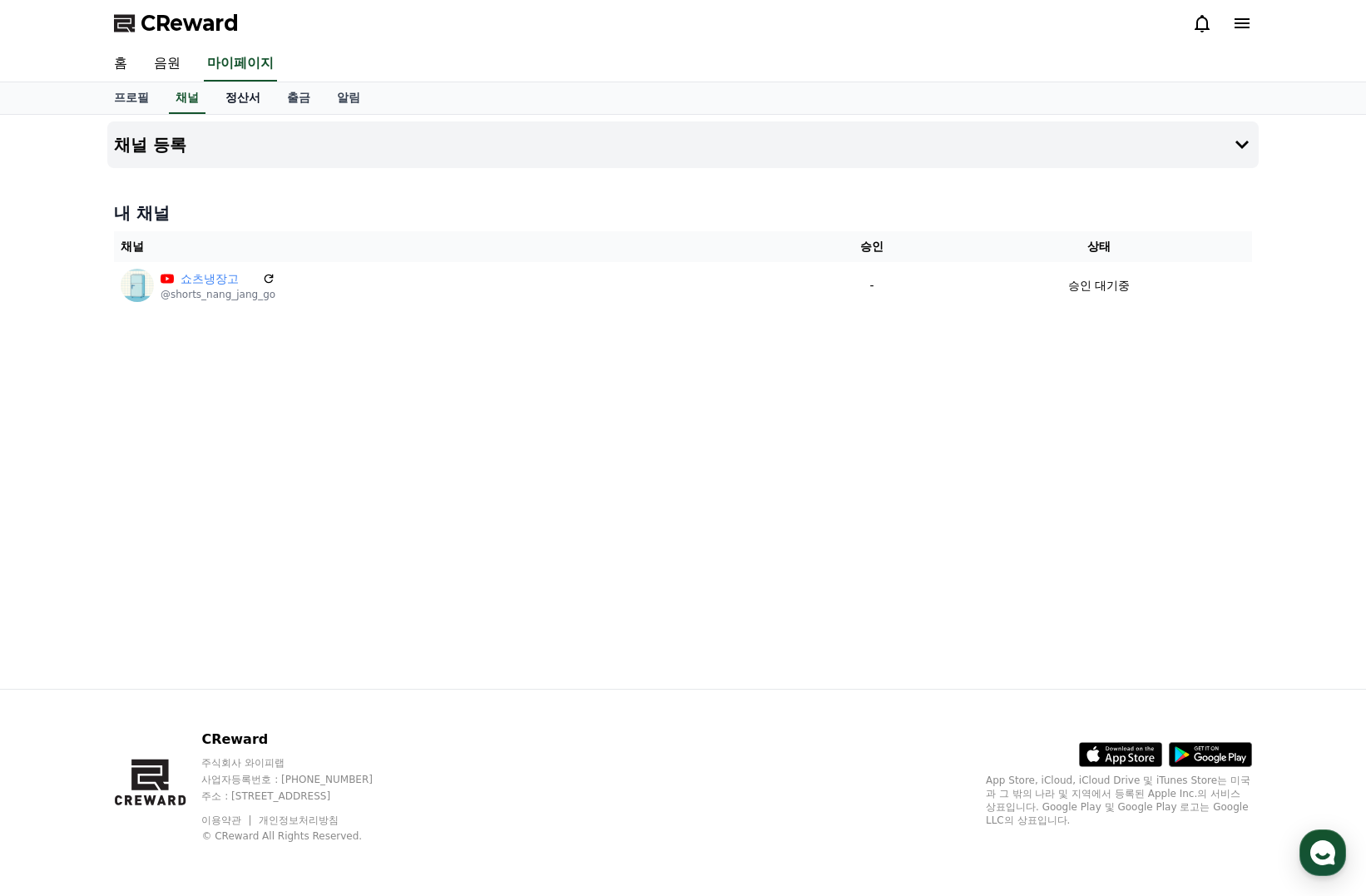
click at [243, 92] on link "정산서" at bounding box center [242, 97] width 62 height 31
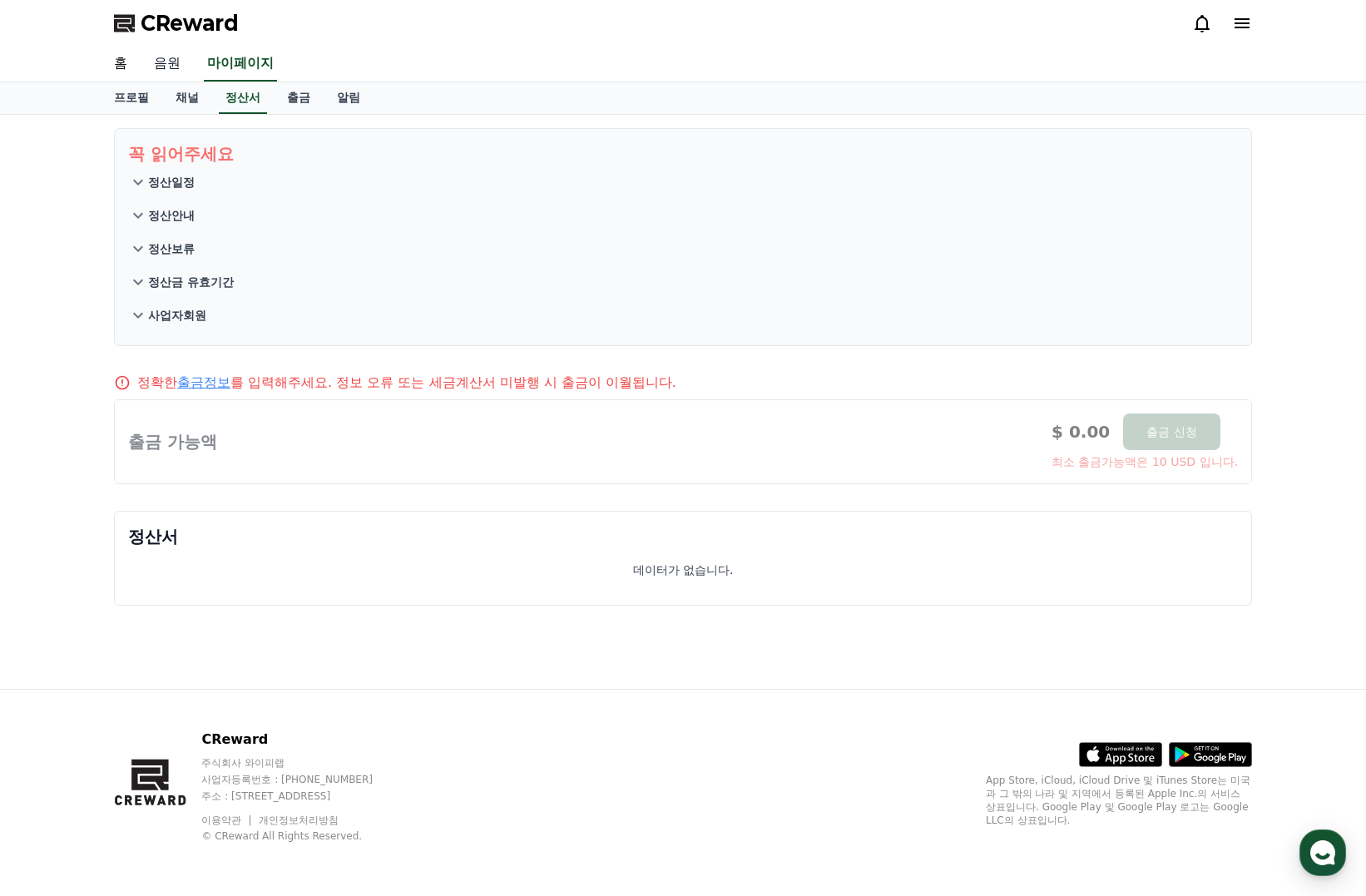
click at [180, 61] on link "음원" at bounding box center [167, 64] width 53 height 35
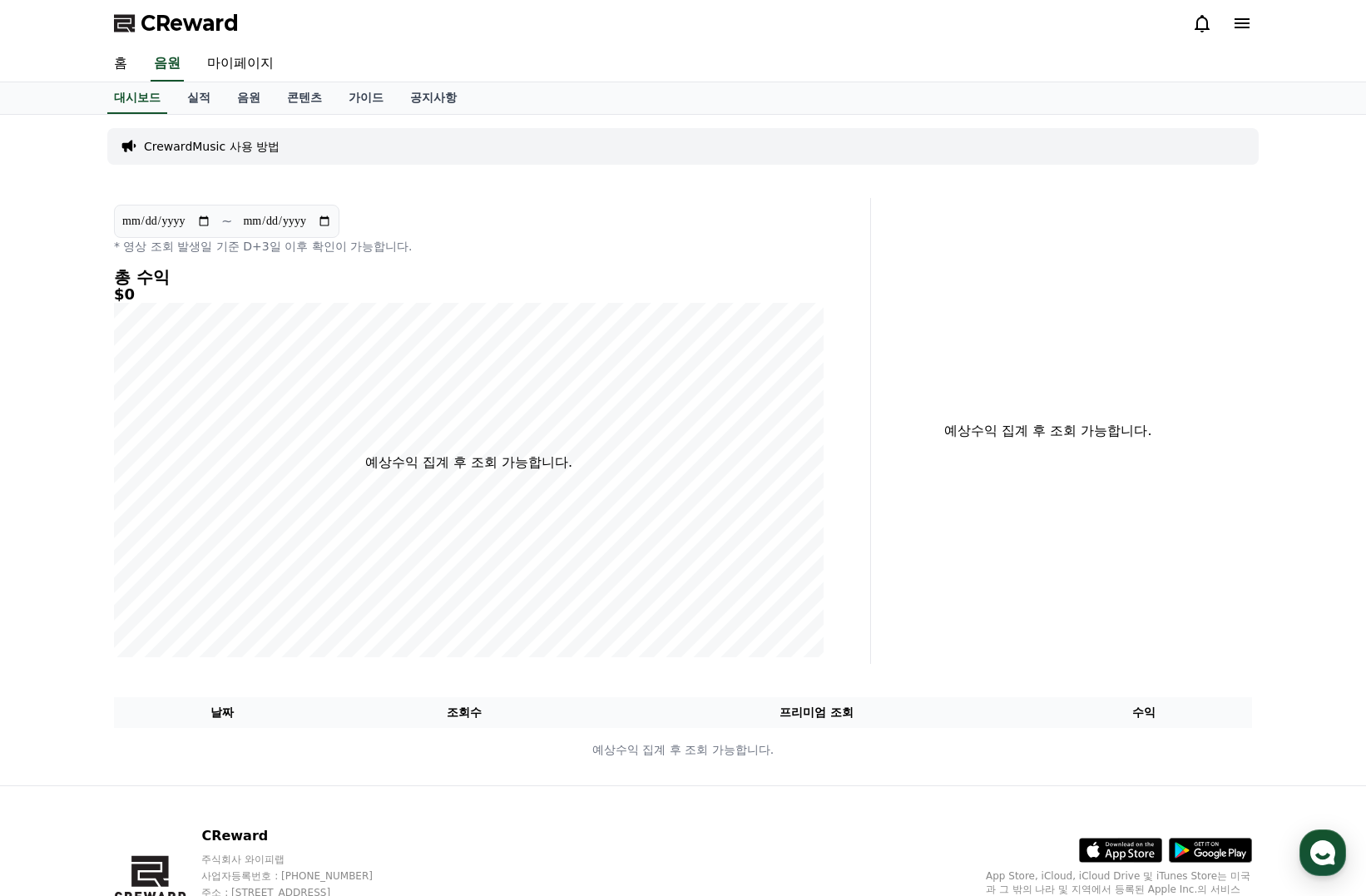
click at [275, 145] on div "CrewardMusic 사용 방법" at bounding box center [683, 146] width 1151 height 36
click at [253, 149] on p "CrewardMusic 사용 방법" at bounding box center [212, 146] width 136 height 16
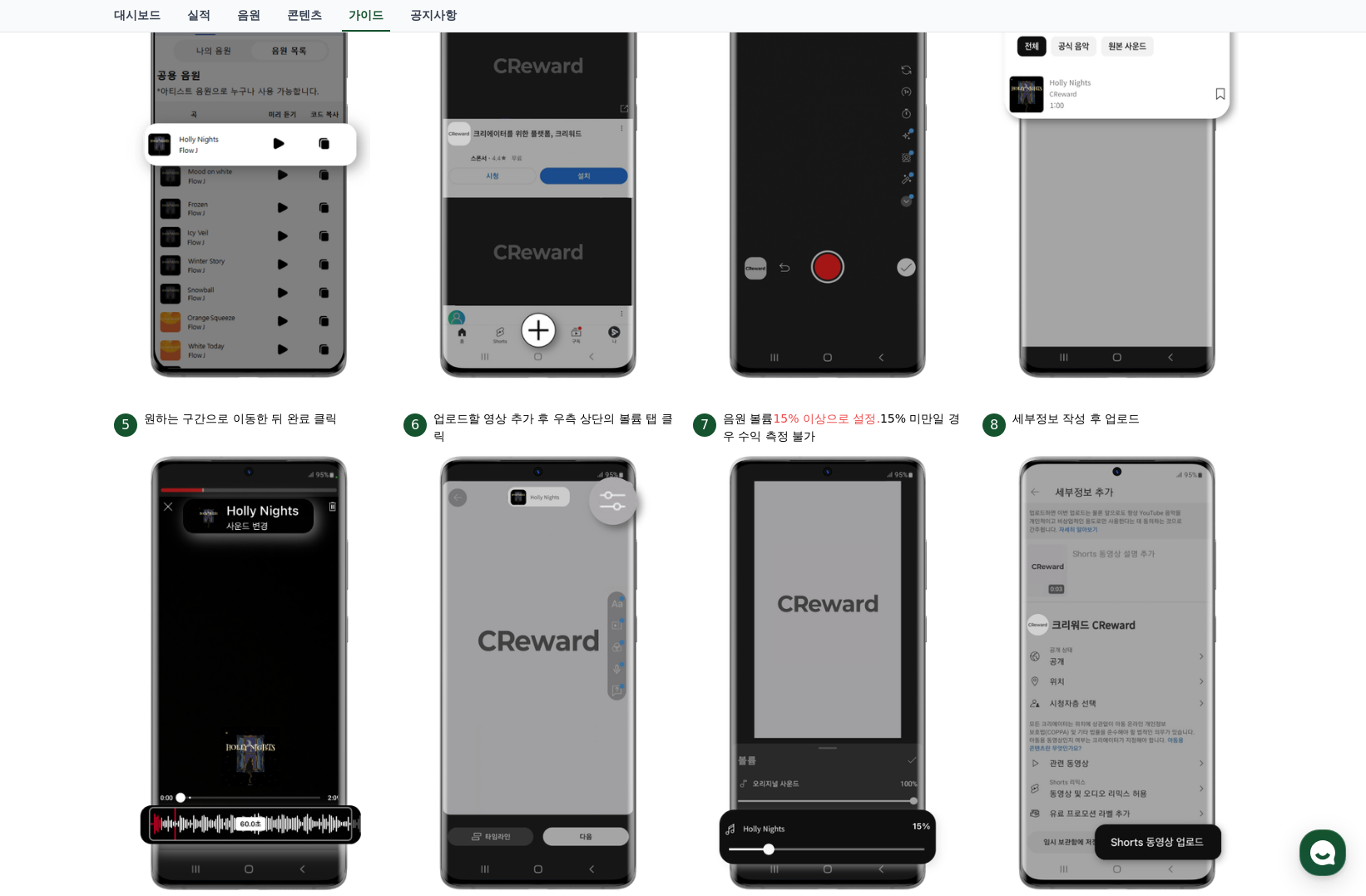
scroll to position [83, 0]
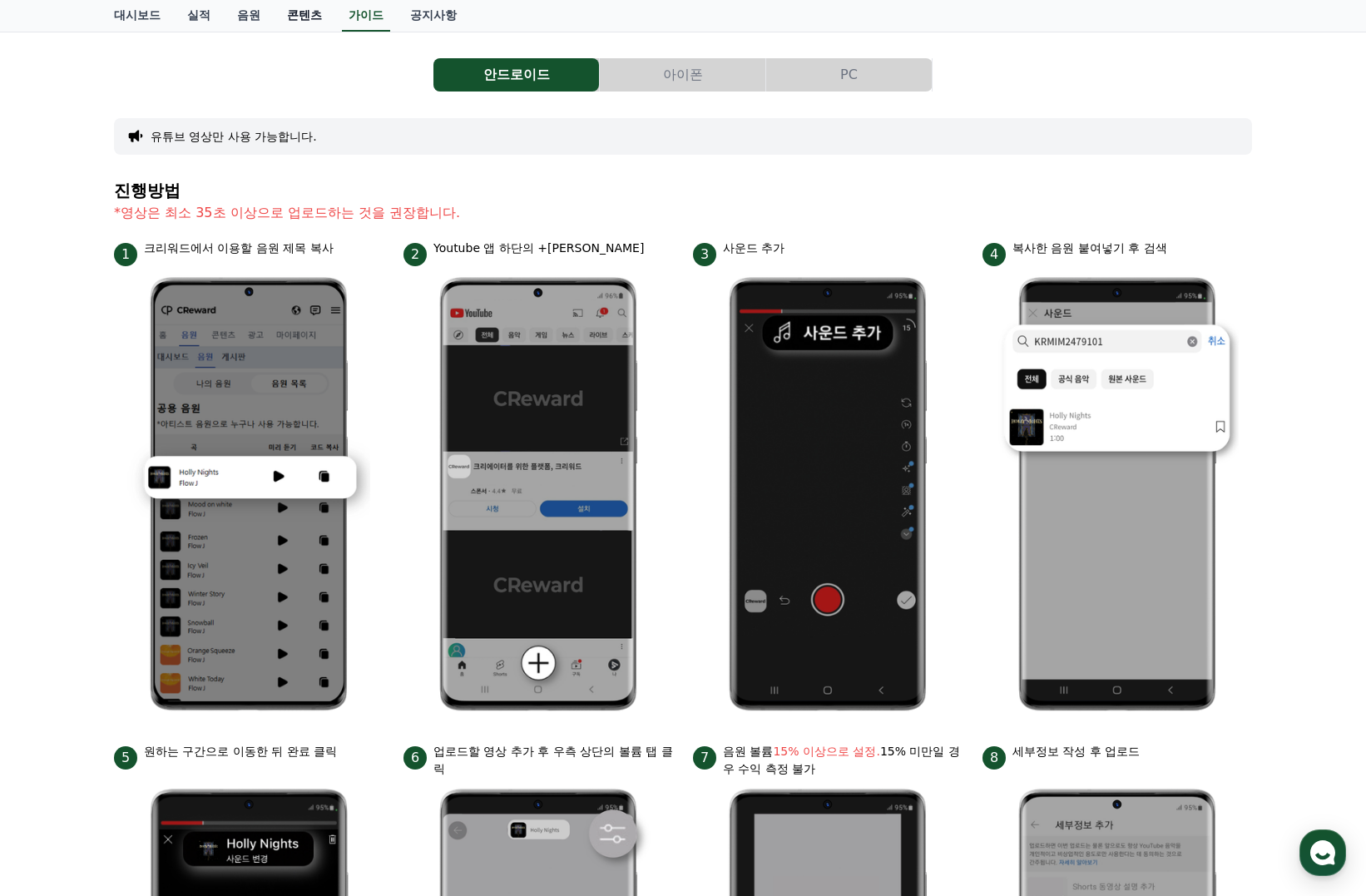
click at [305, 14] on link "콘텐츠" at bounding box center [305, 15] width 62 height 31
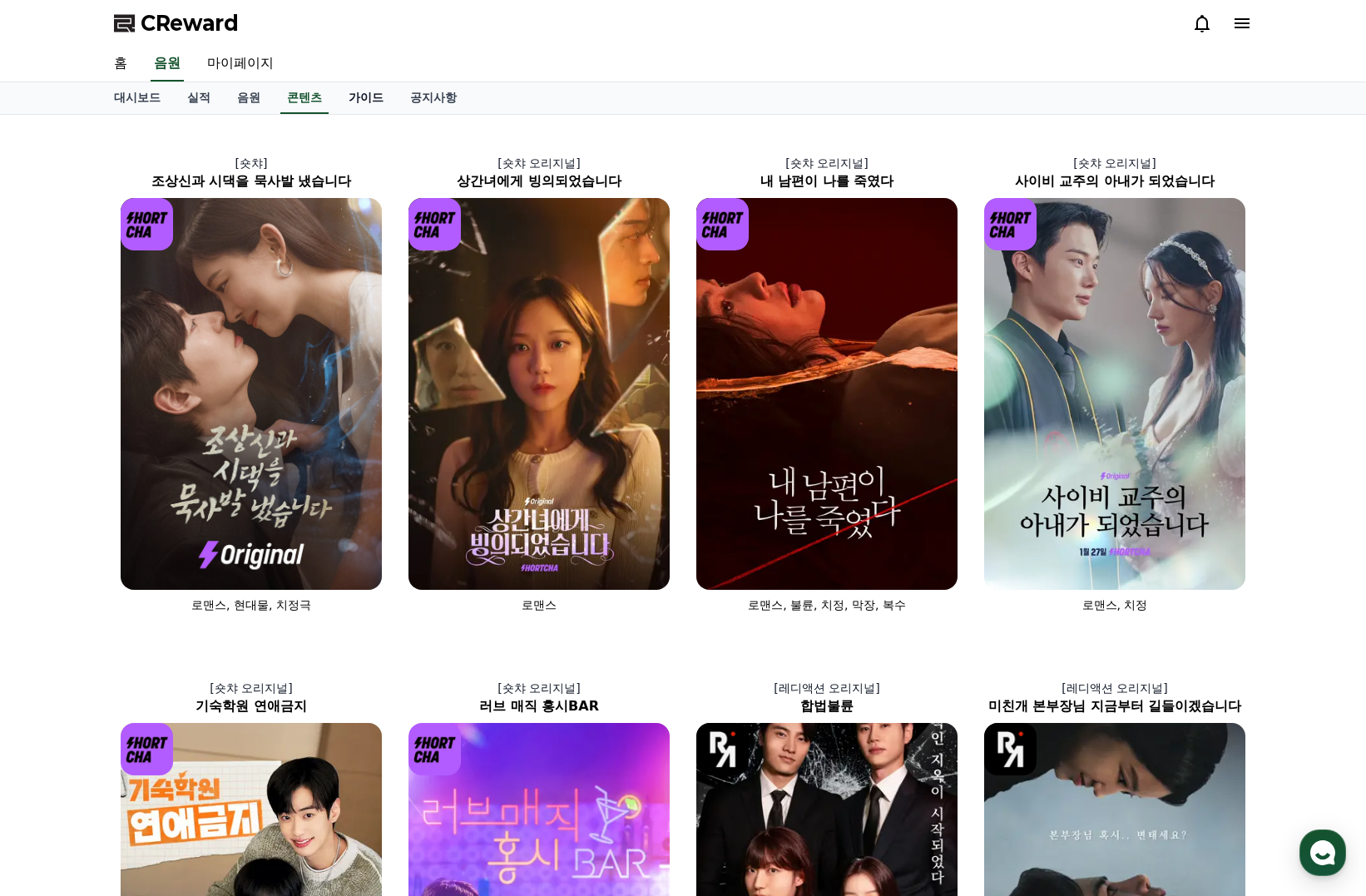
click at [353, 95] on link "가이드" at bounding box center [366, 97] width 62 height 31
